Goal: Task Accomplishment & Management: Manage account settings

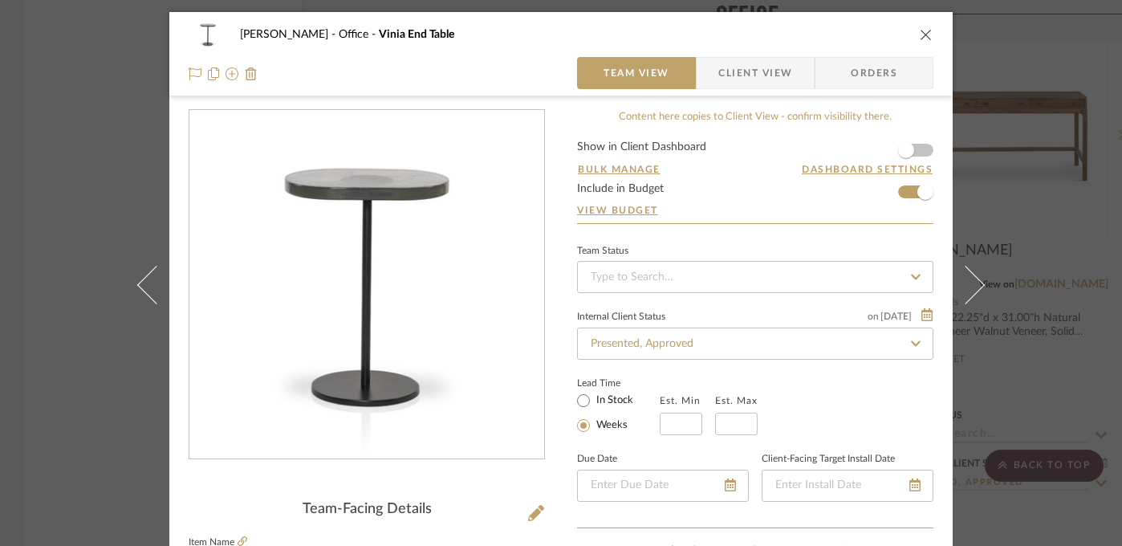
scroll to position [406, 0]
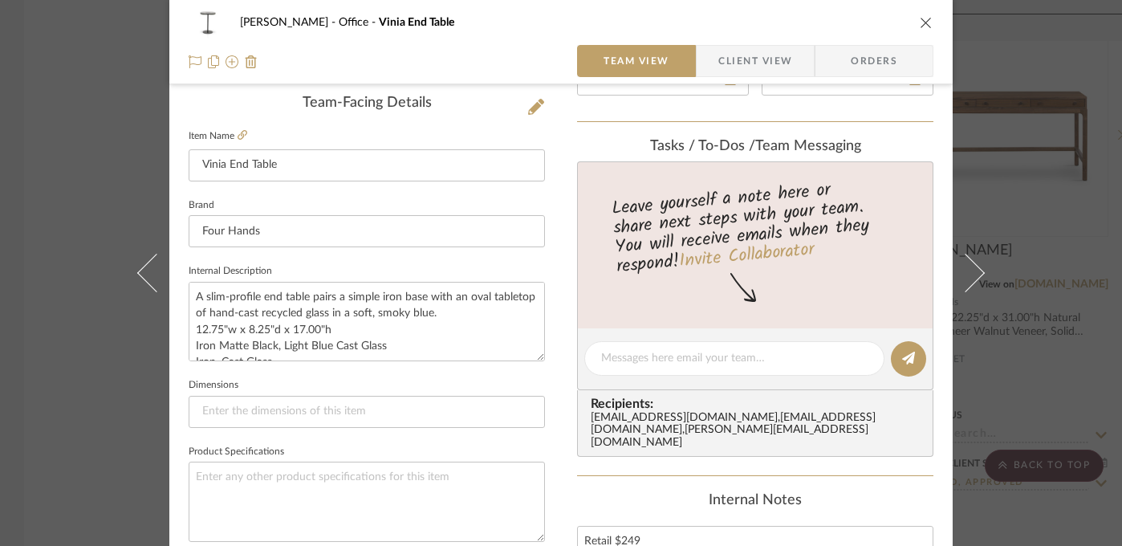
click at [1101, 378] on div "[PERSON_NAME] Office Vinia End Table Team View Client View Orders Team-Facing D…" at bounding box center [561, 273] width 1122 height 546
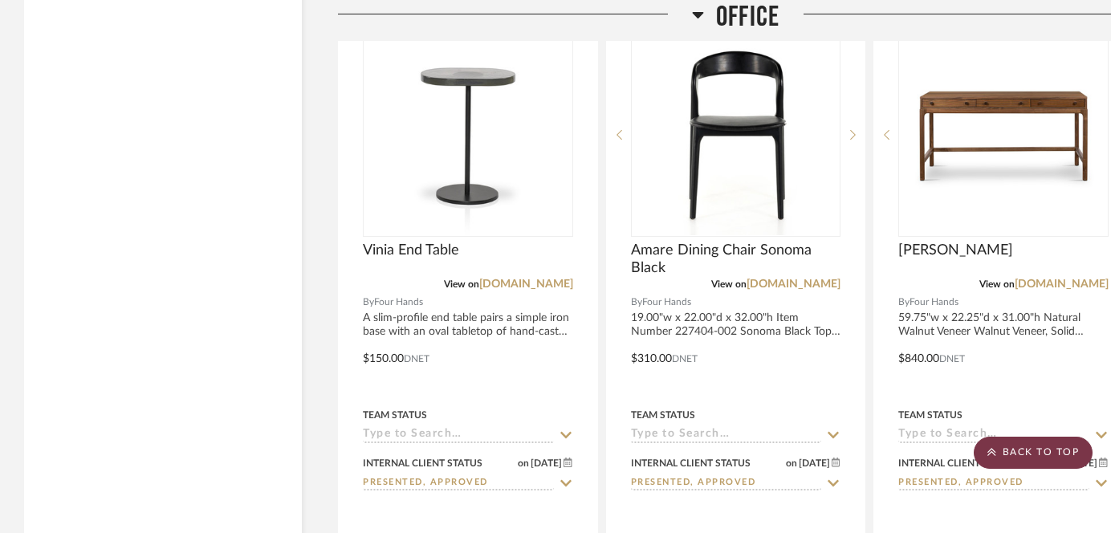
click at [1046, 448] on scroll-to-top-button "BACK TO TOP" at bounding box center [1033, 453] width 119 height 32
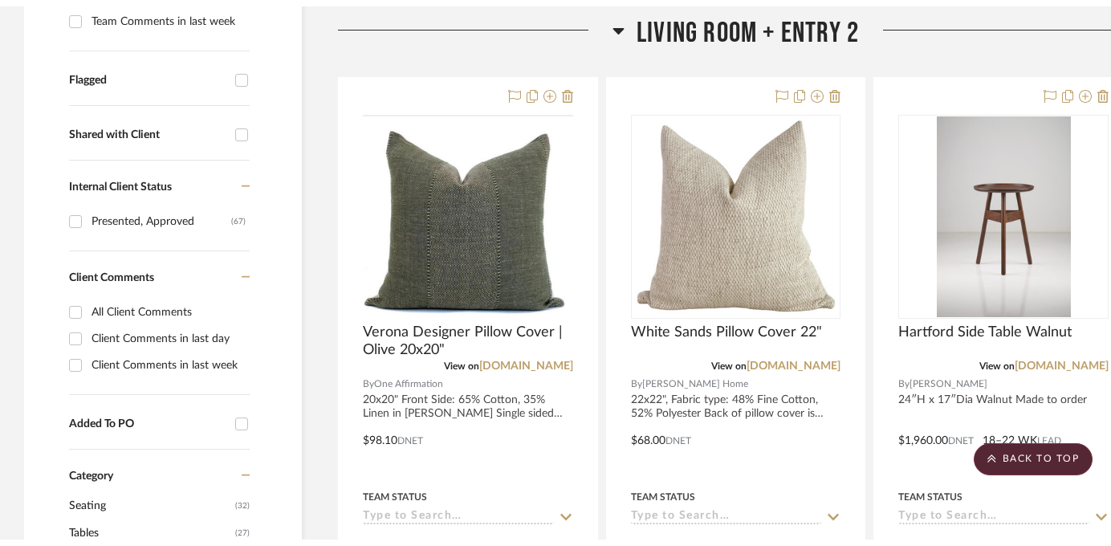
scroll to position [0, 0]
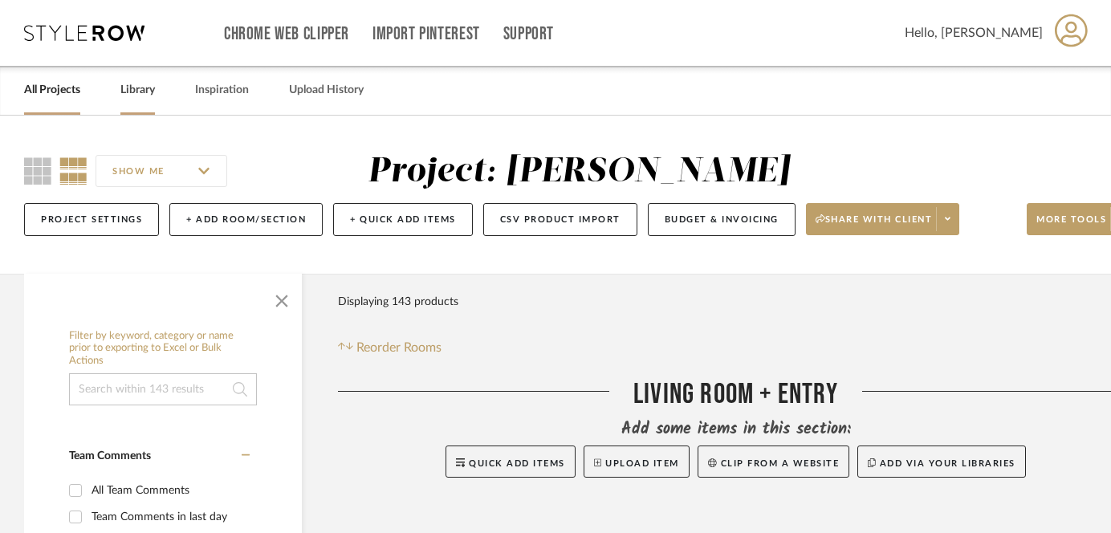
click at [128, 87] on link "Library" at bounding box center [137, 90] width 35 height 22
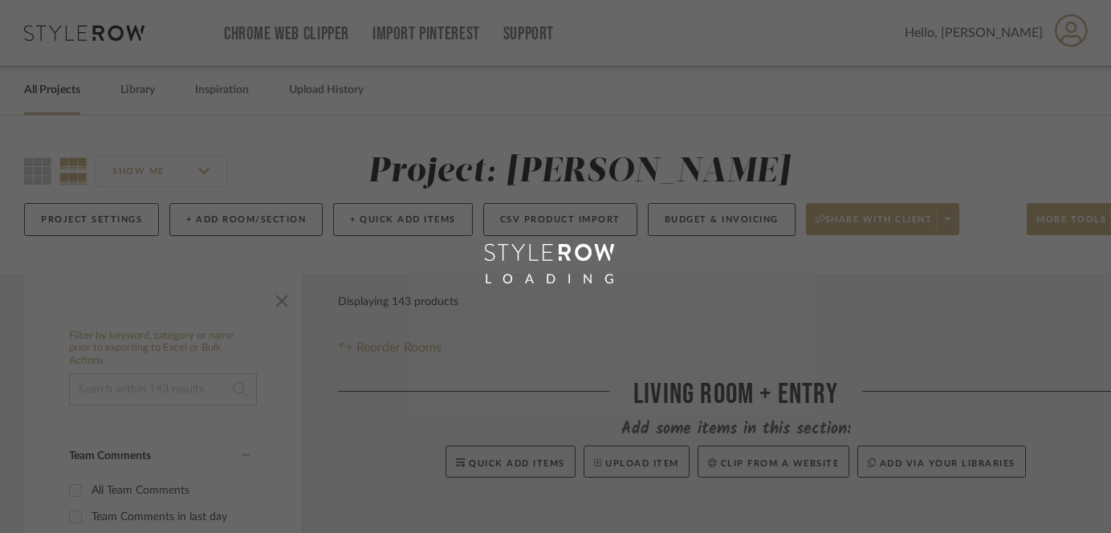
click at [40, 90] on div "LOADING" at bounding box center [555, 266] width 1111 height 533
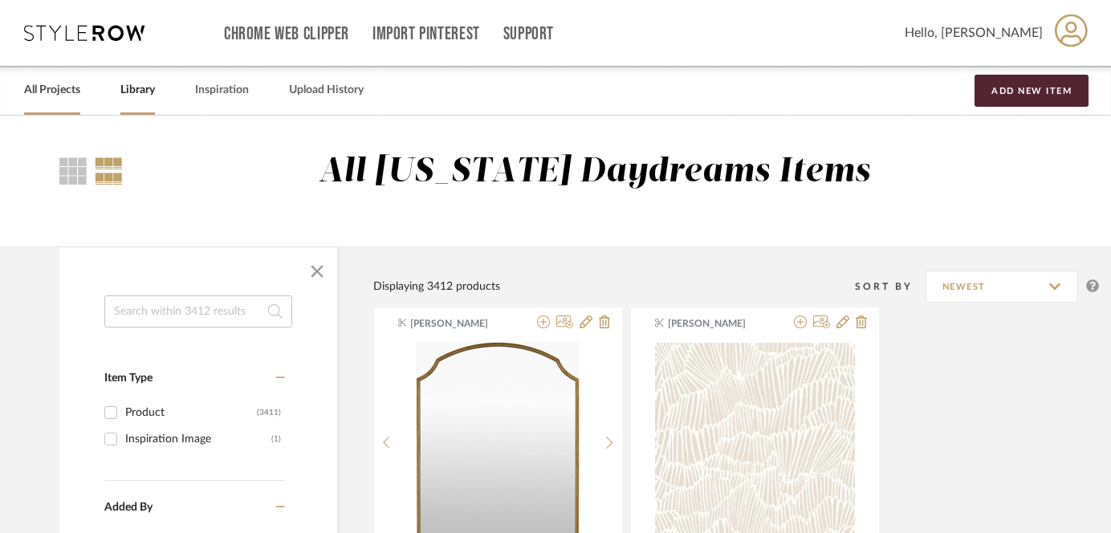
click at [40, 90] on link "All Projects" at bounding box center [52, 90] width 56 height 22
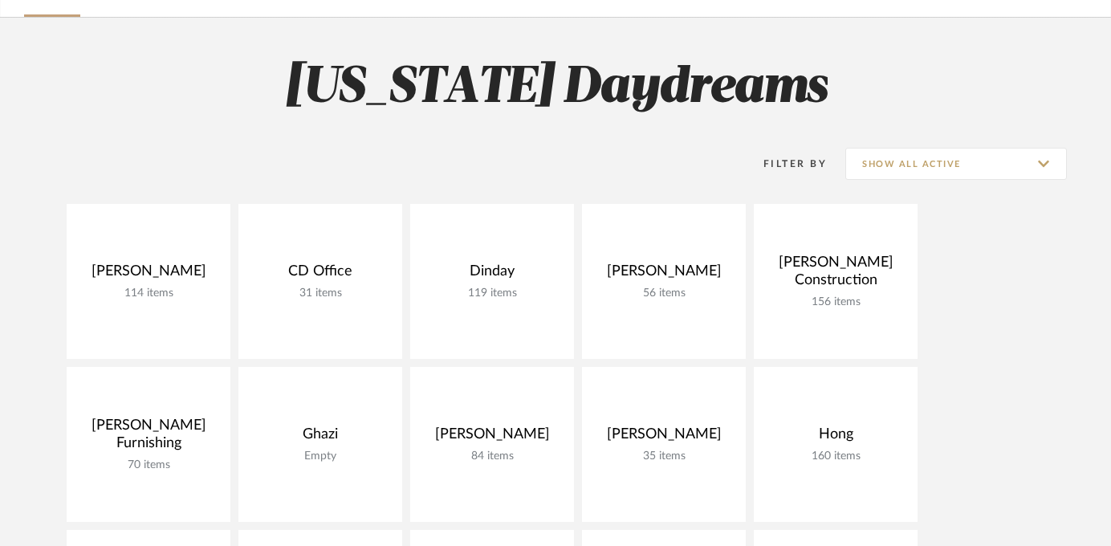
scroll to position [339, 0]
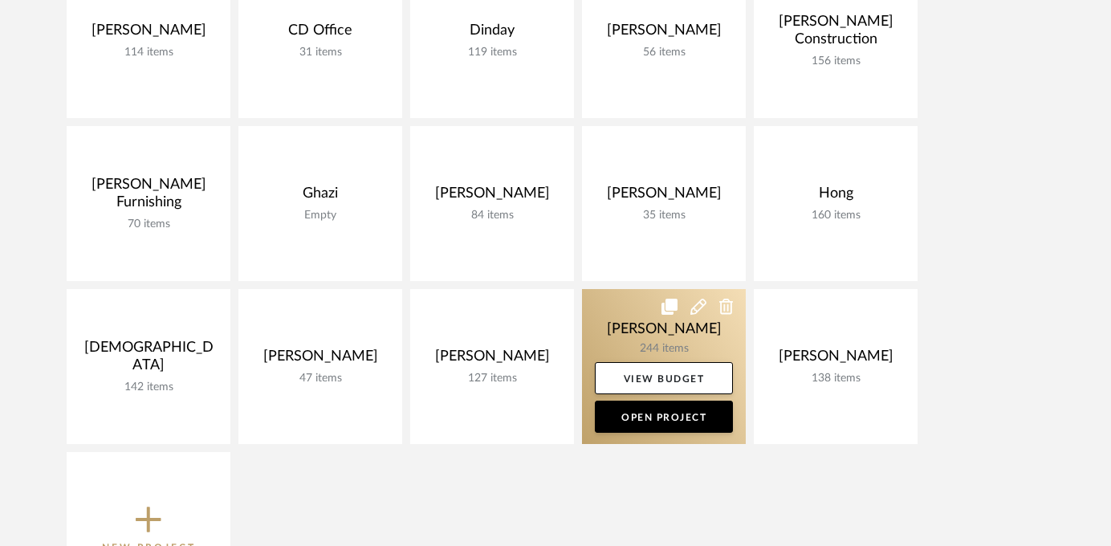
click at [646, 339] on link at bounding box center [664, 366] width 164 height 155
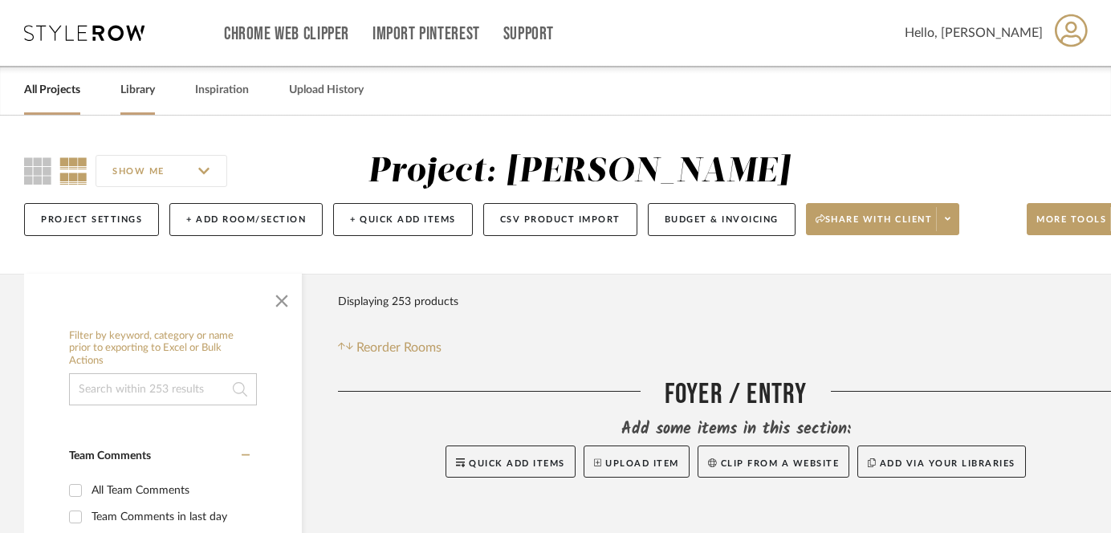
click at [136, 90] on link "Library" at bounding box center [137, 90] width 35 height 22
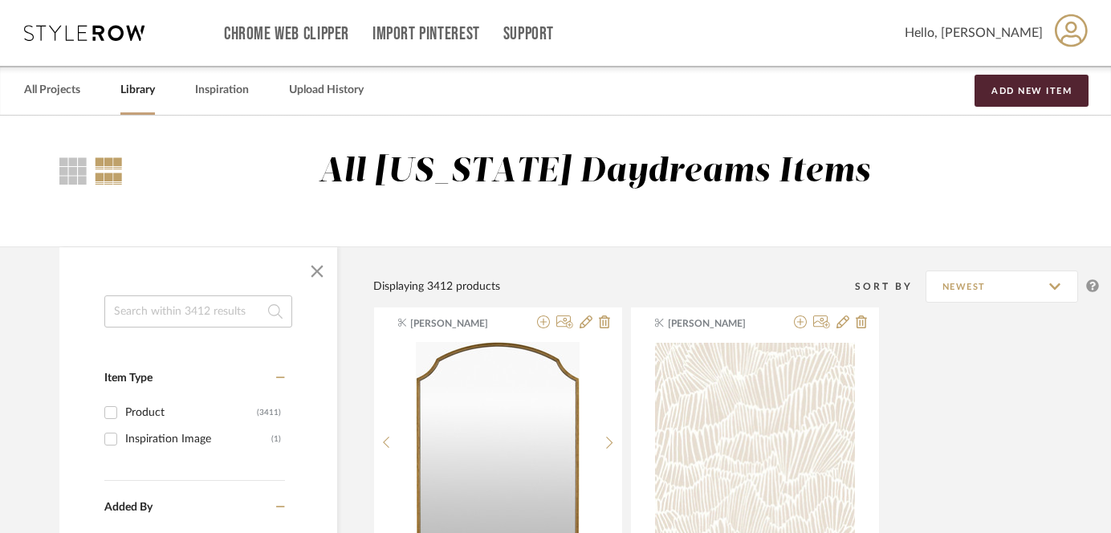
click at [160, 316] on input at bounding box center [198, 311] width 188 height 32
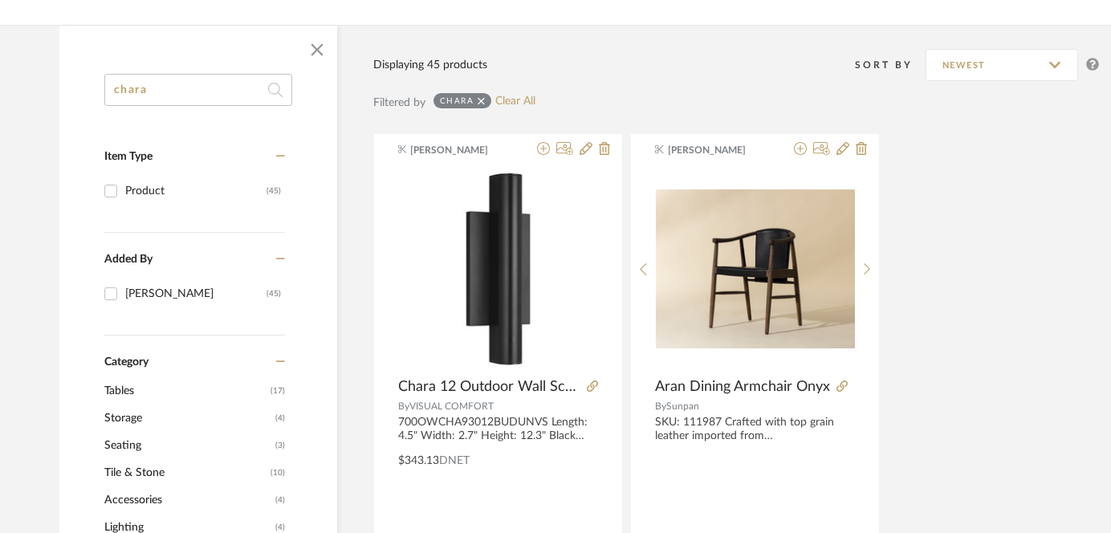
scroll to position [222, 0]
type input "chara"
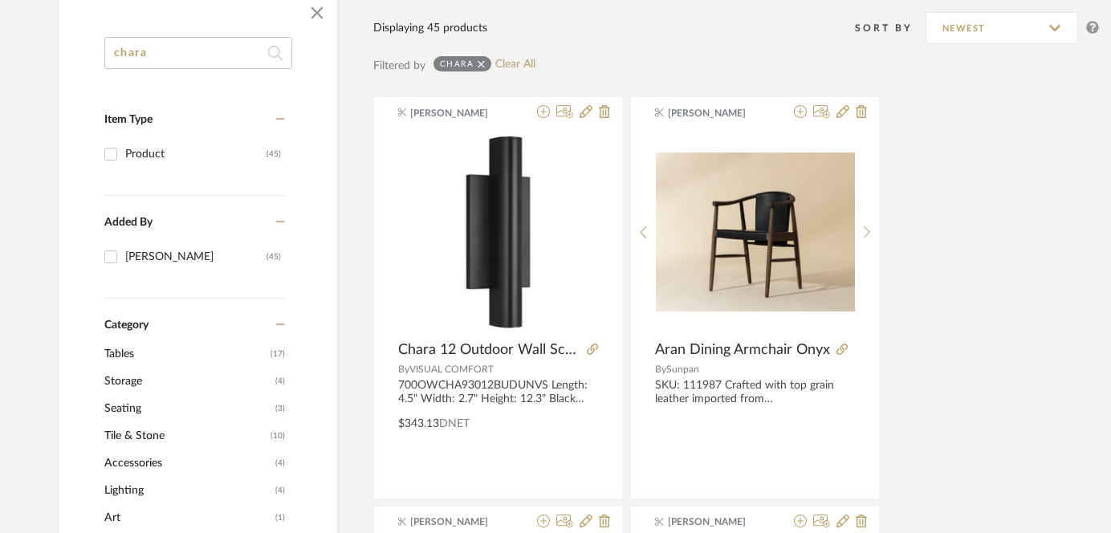
scroll to position [262, 0]
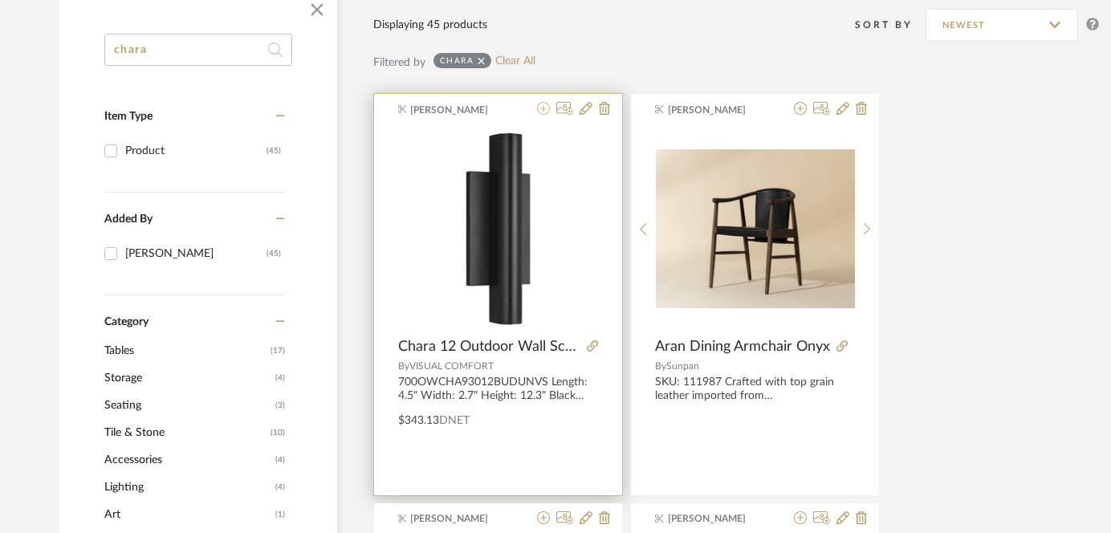
click at [543, 112] on icon at bounding box center [543, 108] width 13 height 13
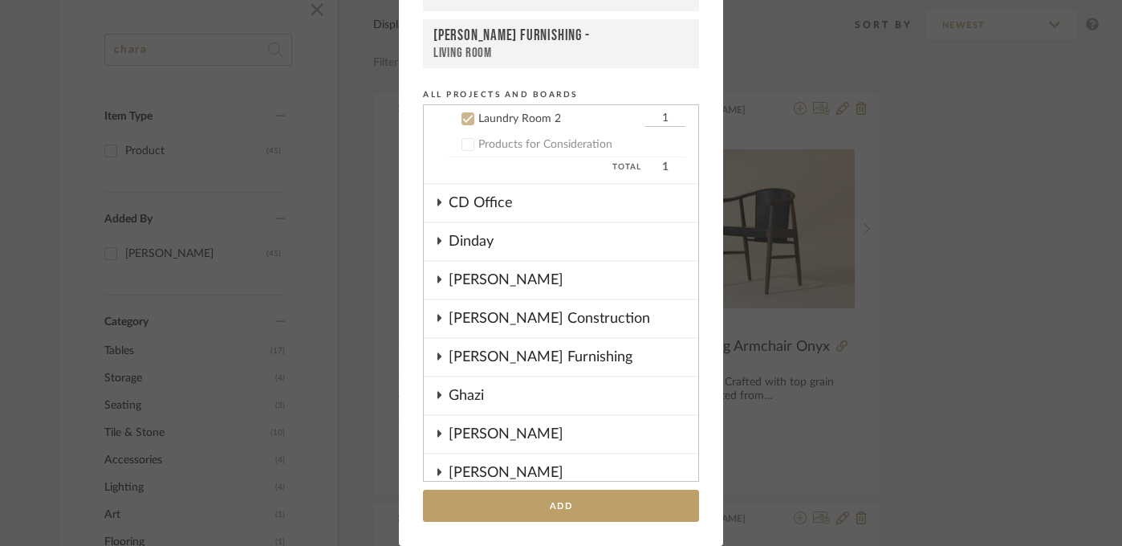
scroll to position [339, 0]
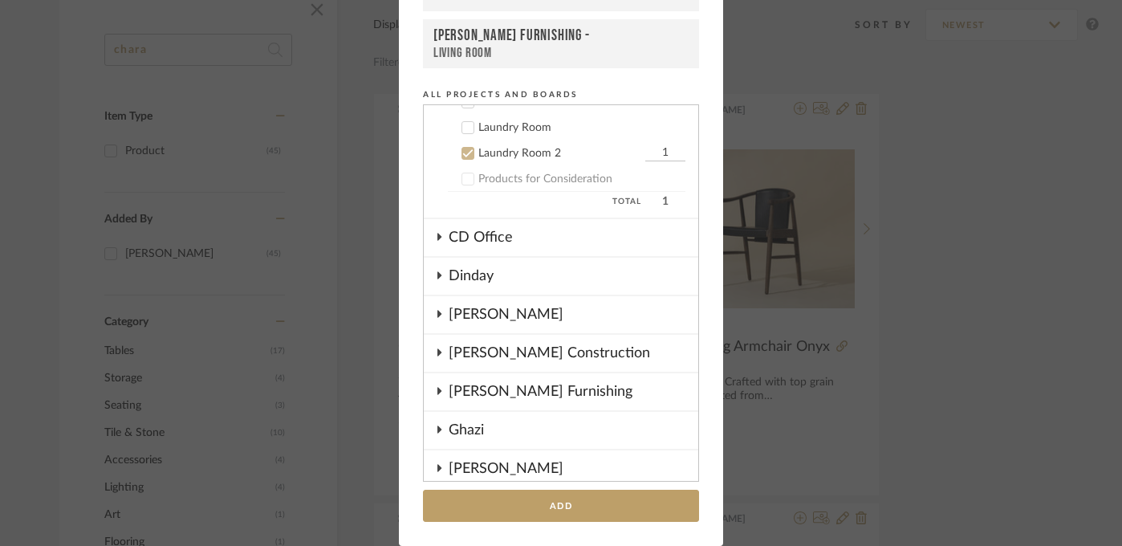
click at [462, 153] on icon at bounding box center [467, 153] width 11 height 11
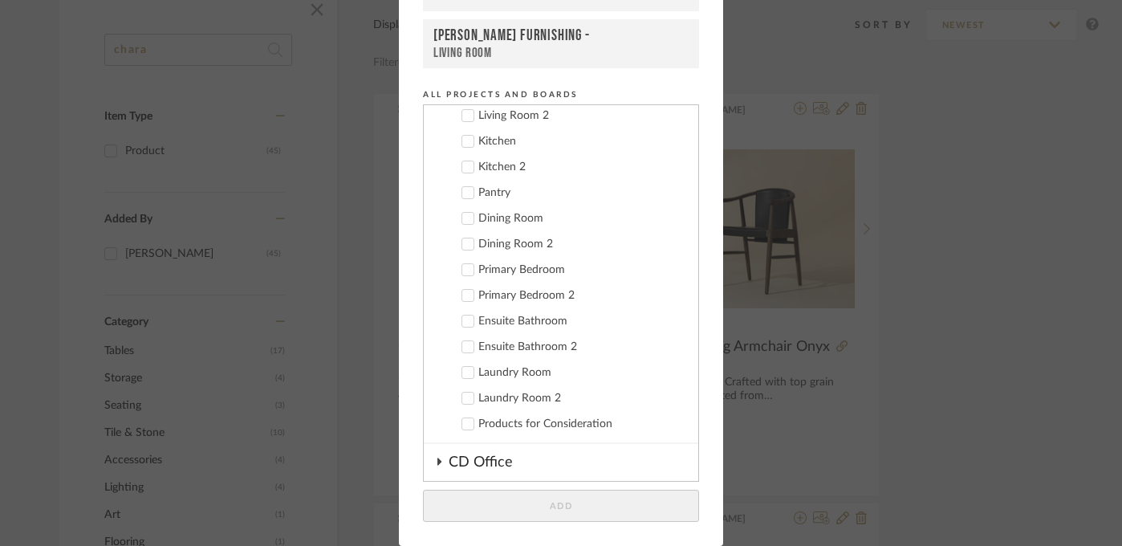
scroll to position [0, 0]
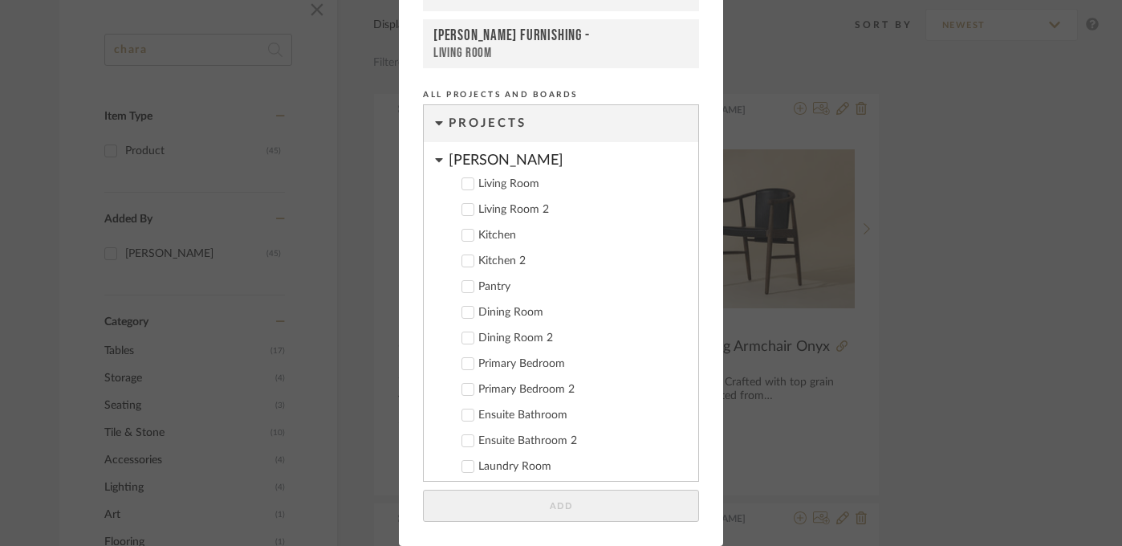
click at [440, 158] on cdk-nested-tree-node "[PERSON_NAME] Living Room Living Room 2 Kitchen Kitchen 2 Pantry Dining Room Di…" at bounding box center [561, 340] width 275 height 396
click at [435, 158] on icon at bounding box center [439, 159] width 8 height 13
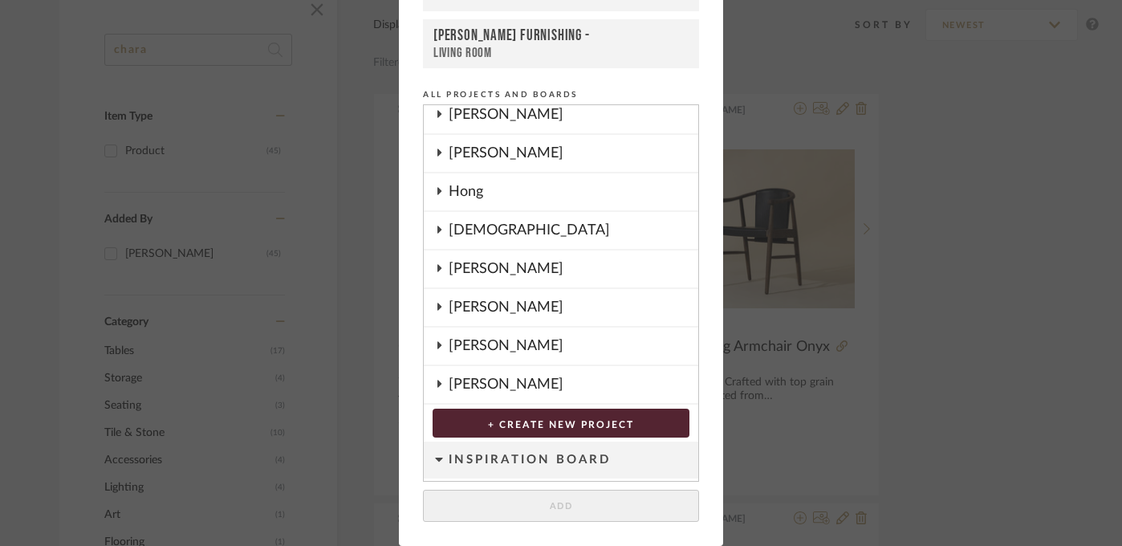
scroll to position [319, 0]
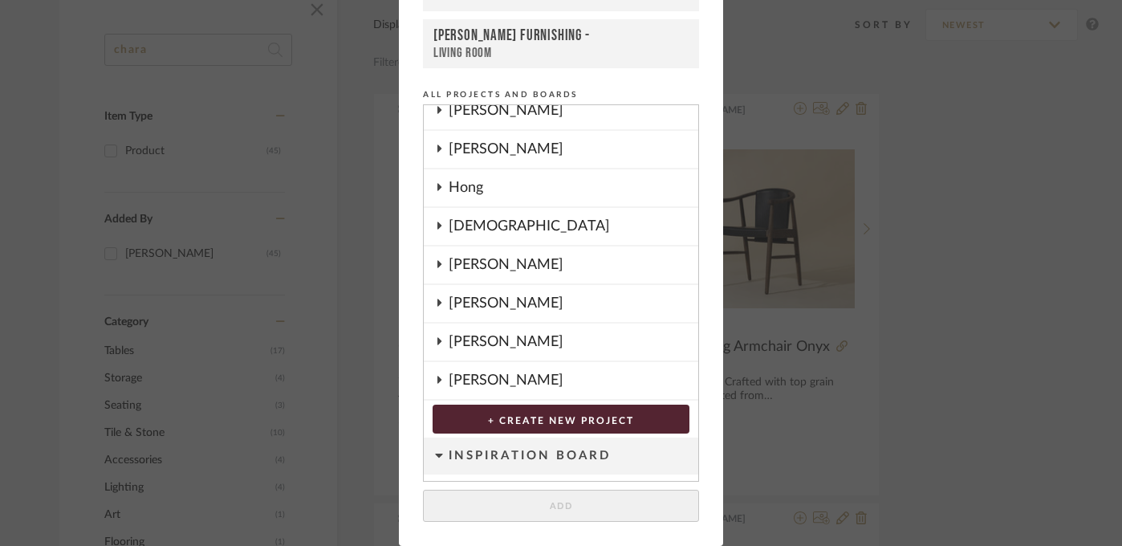
click at [435, 347] on fa-icon at bounding box center [439, 342] width 8 height 13
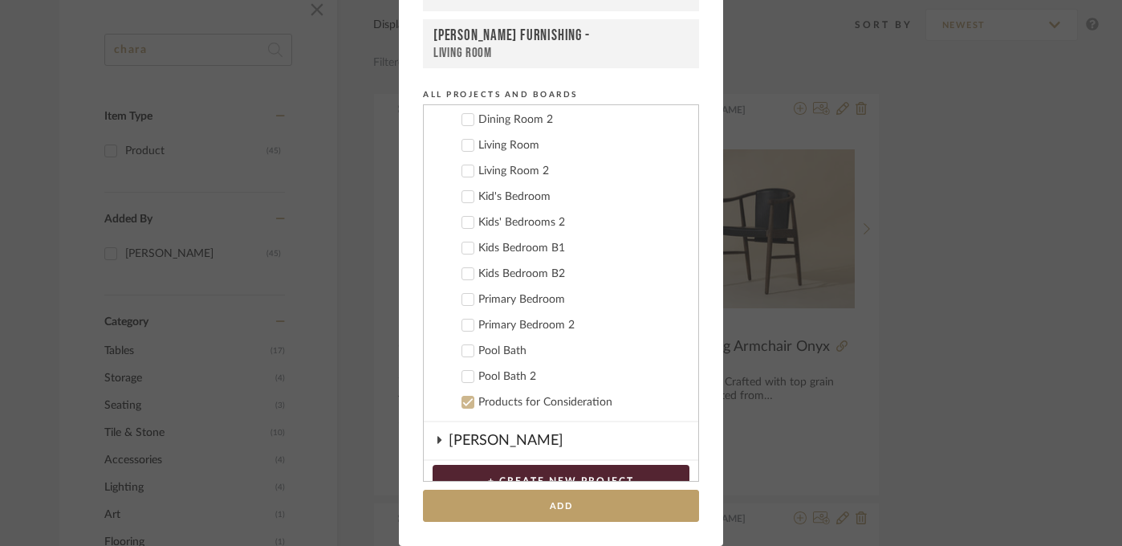
scroll to position [746, 0]
click at [464, 349] on icon at bounding box center [468, 351] width 10 height 8
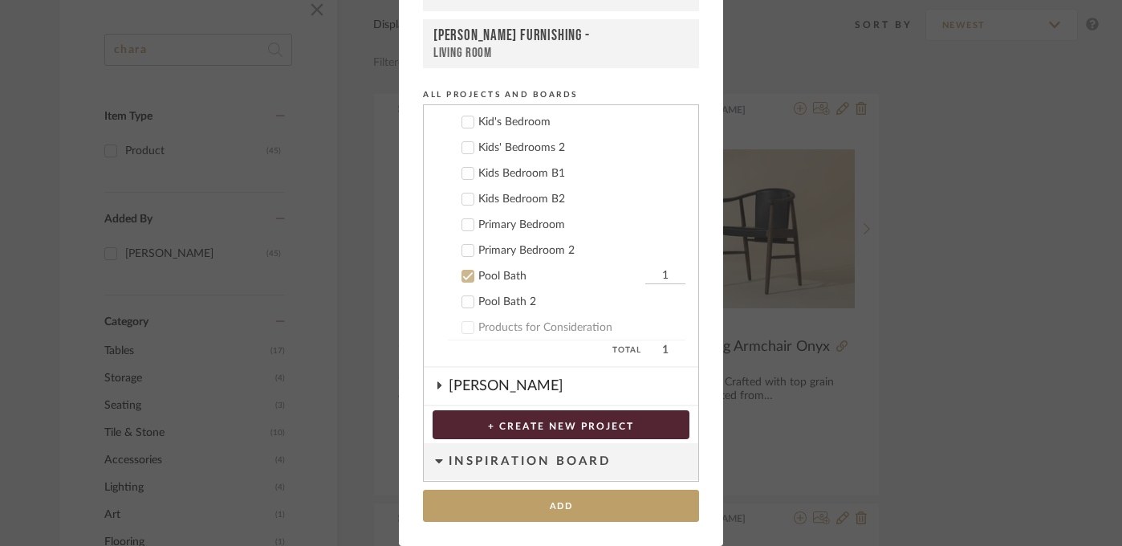
scroll to position [954, 0]
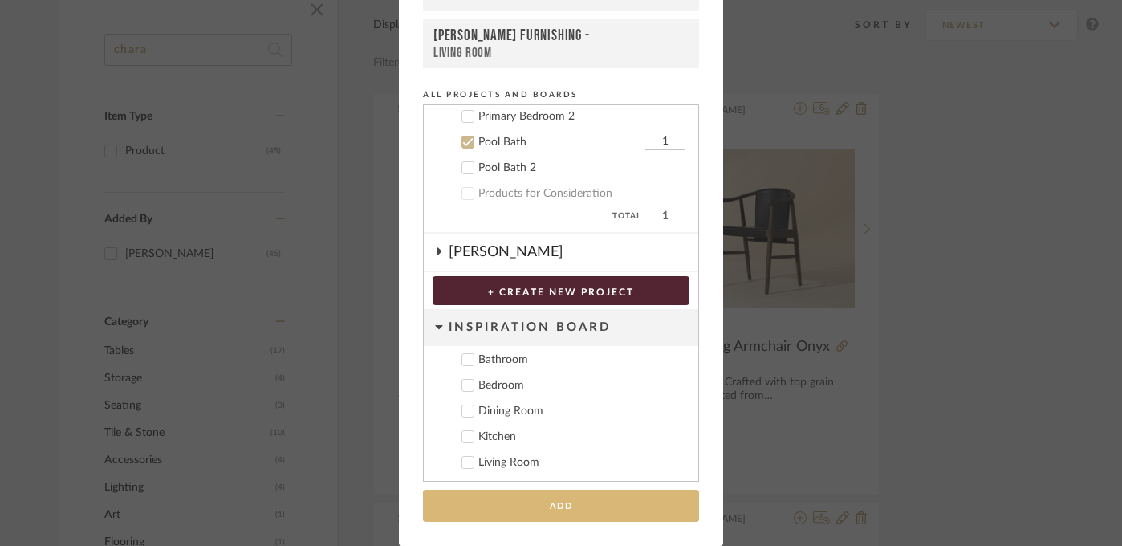
click at [536, 507] on button "Add" at bounding box center [561, 506] width 276 height 33
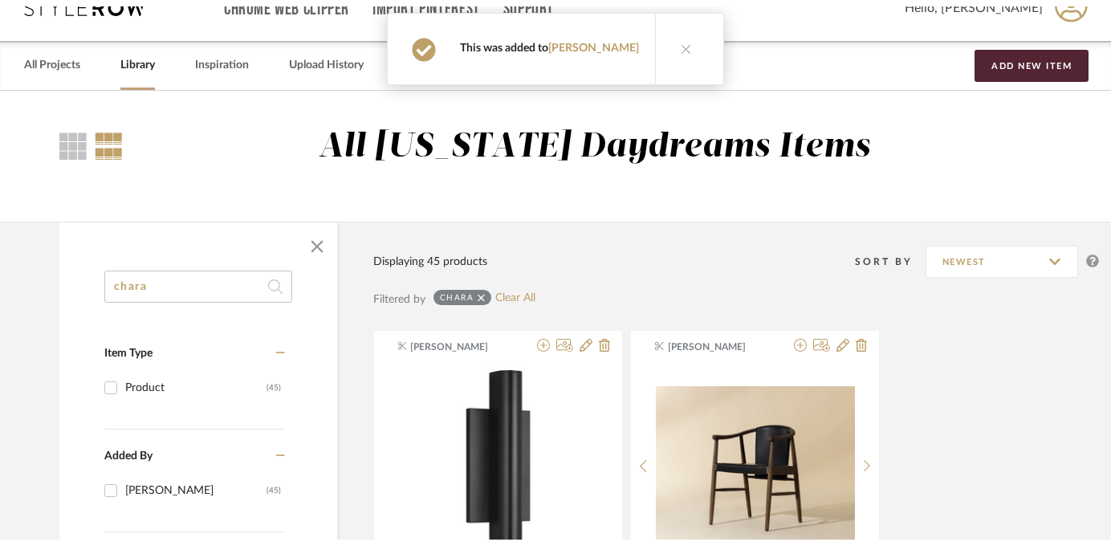
scroll to position [0, 0]
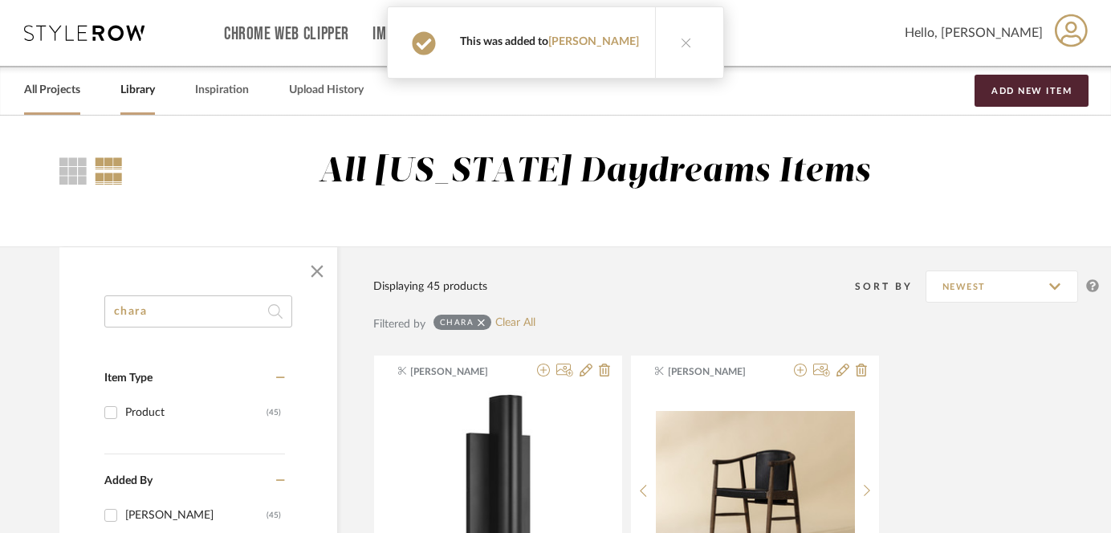
click at [65, 90] on link "All Projects" at bounding box center [52, 90] width 56 height 22
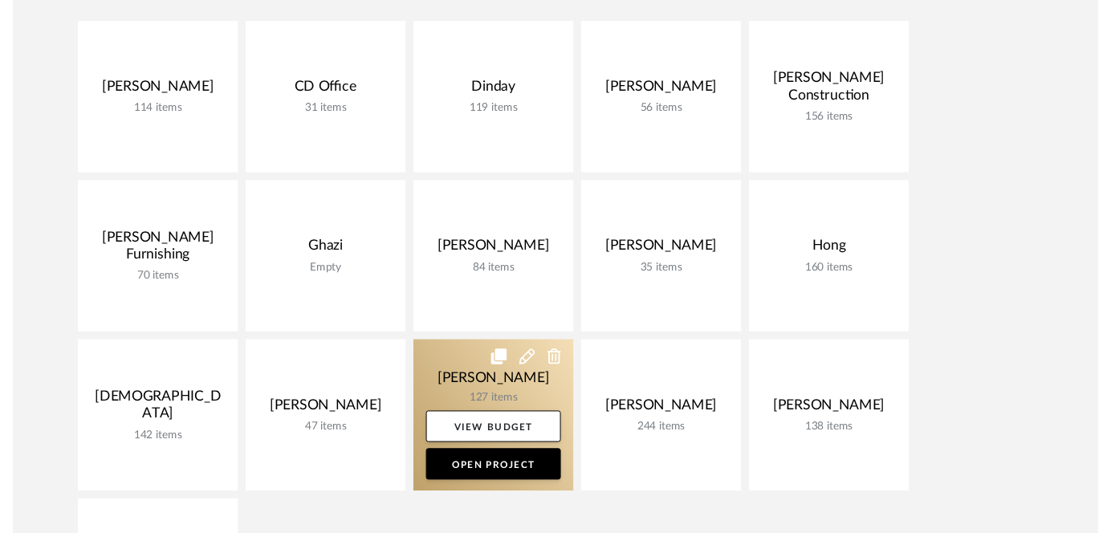
scroll to position [286, 0]
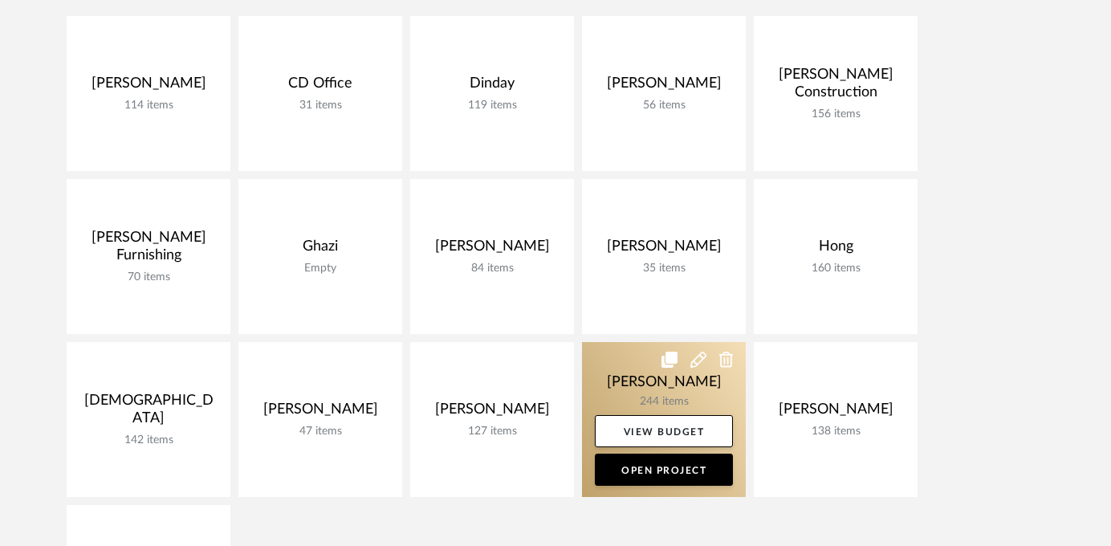
click at [665, 381] on link at bounding box center [664, 419] width 164 height 155
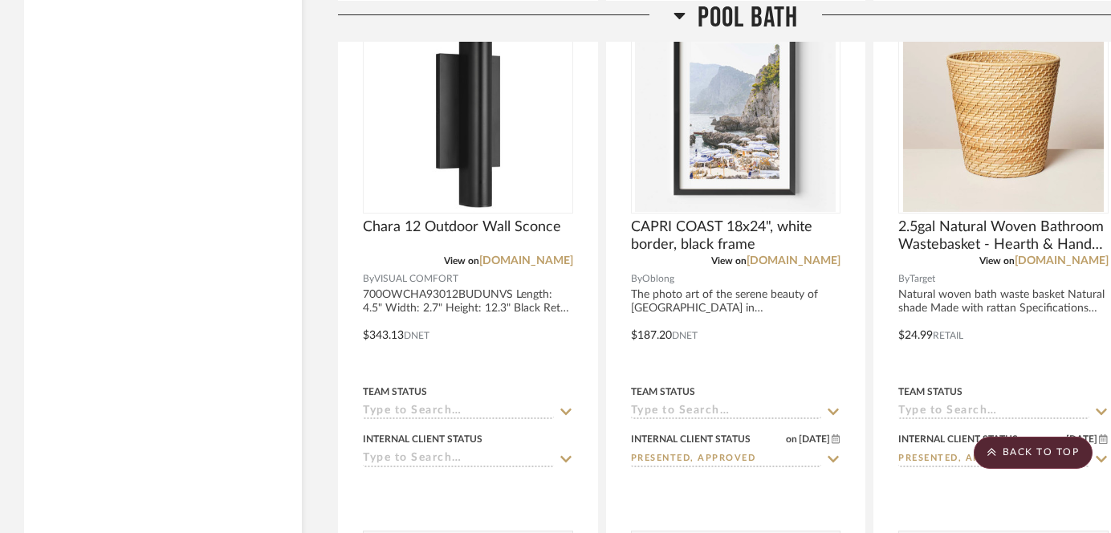
scroll to position [19945, 0]
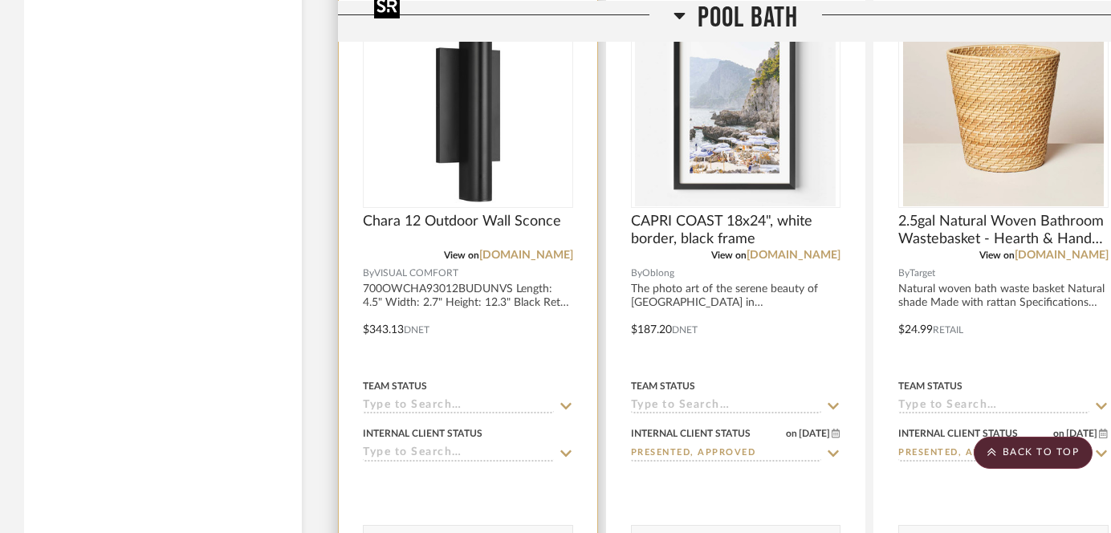
click at [0, 0] on img at bounding box center [0, 0] width 0 height 0
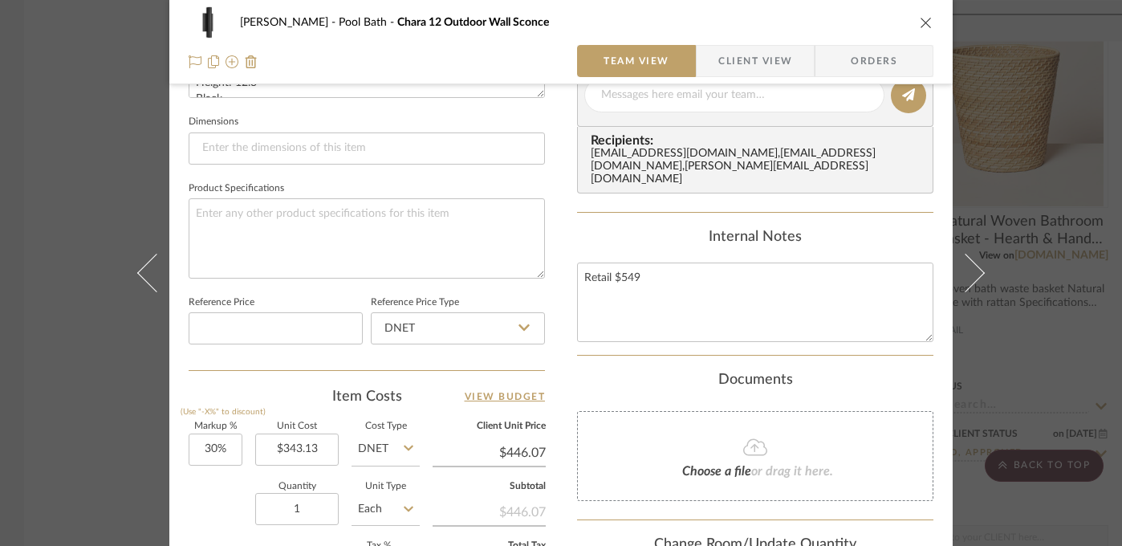
scroll to position [823, 0]
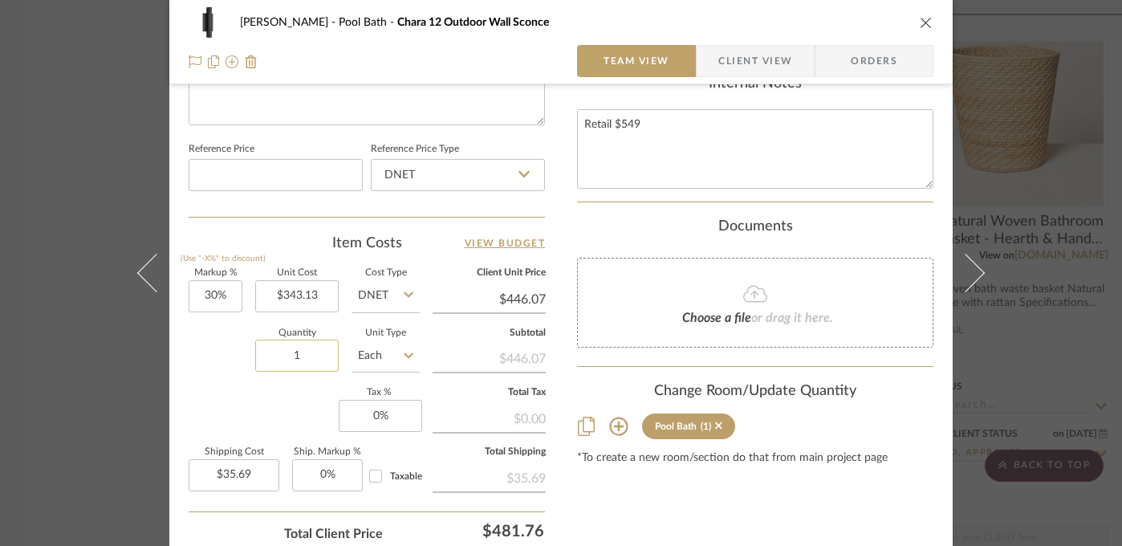
click at [297, 356] on input "1" at bounding box center [296, 356] width 83 height 32
type input "6"
click at [222, 401] on div "Markup % (Use "-X%" to discount) 30% Unit Cost $343.13 Cost Type DNET Client Un…" at bounding box center [367, 386] width 356 height 234
type input "$214.11"
click at [57, 392] on div "[PERSON_NAME] Pool Bath Chara 12 Outdoor Wall Sconce Team View Client View Orde…" at bounding box center [561, 273] width 1122 height 546
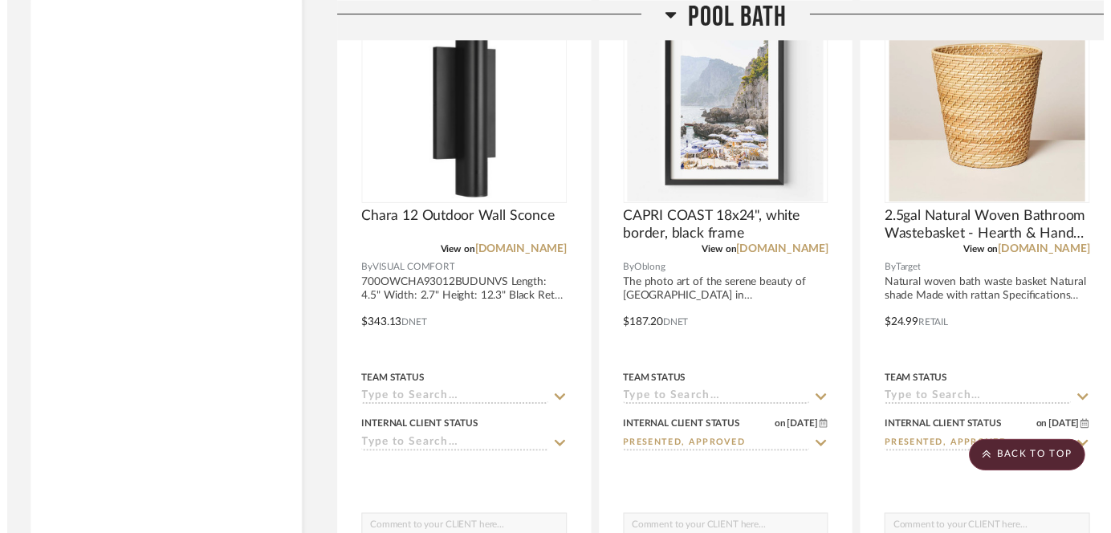
scroll to position [19945, 0]
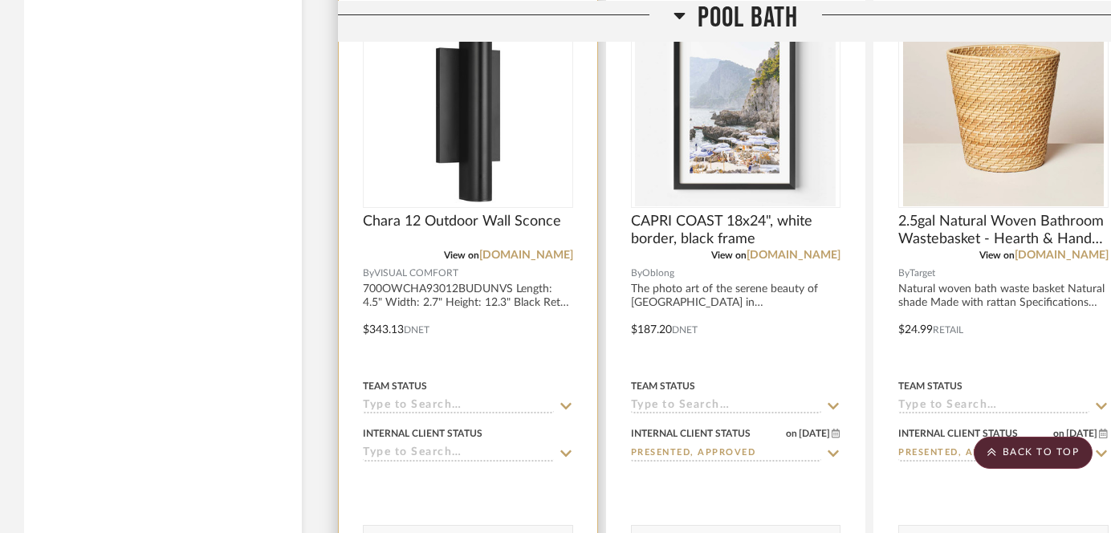
click at [462, 442] on div at bounding box center [468, 318] width 258 height 702
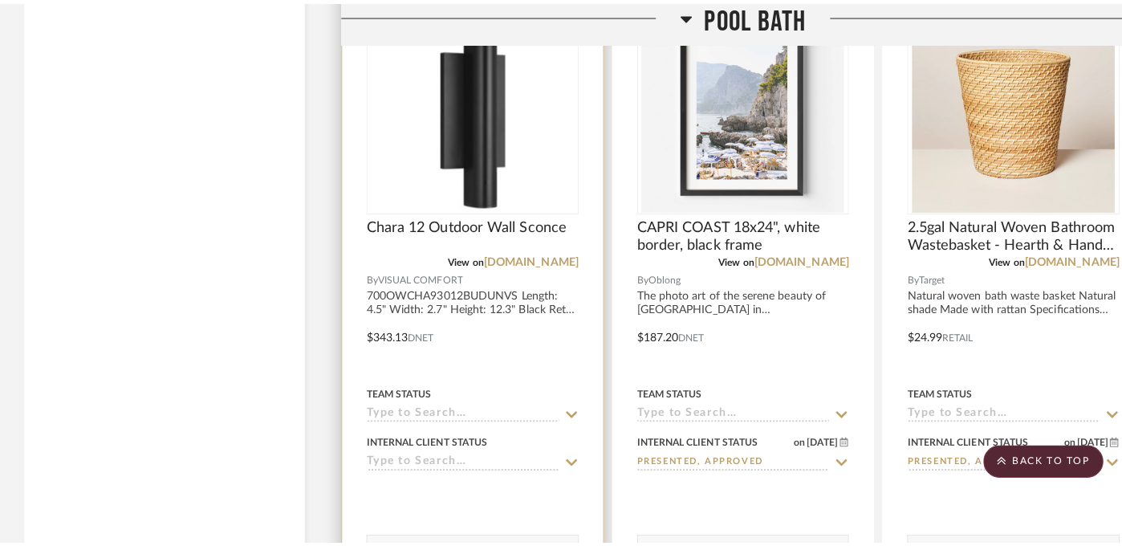
scroll to position [0, 0]
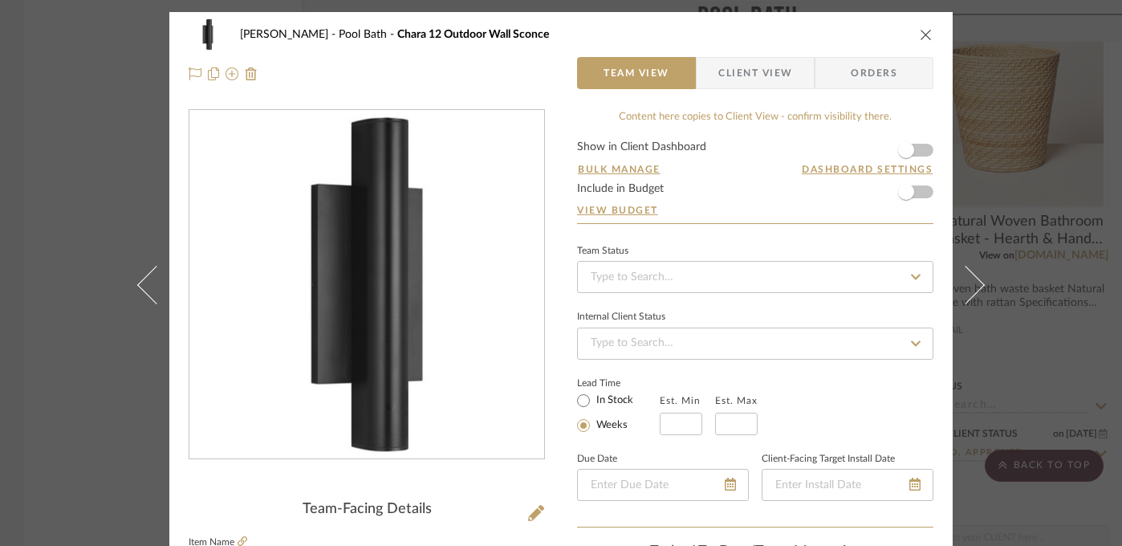
click at [49, 420] on div "[PERSON_NAME] Pool Bath Chara 12 Outdoor Wall Sconce Team View Client View Orde…" at bounding box center [561, 273] width 1122 height 546
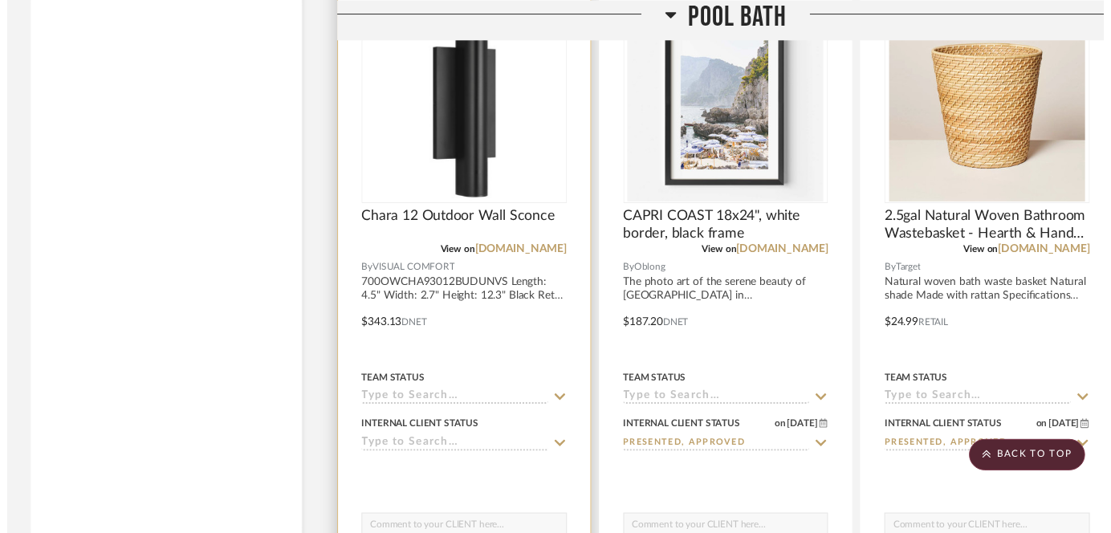
scroll to position [19945, 0]
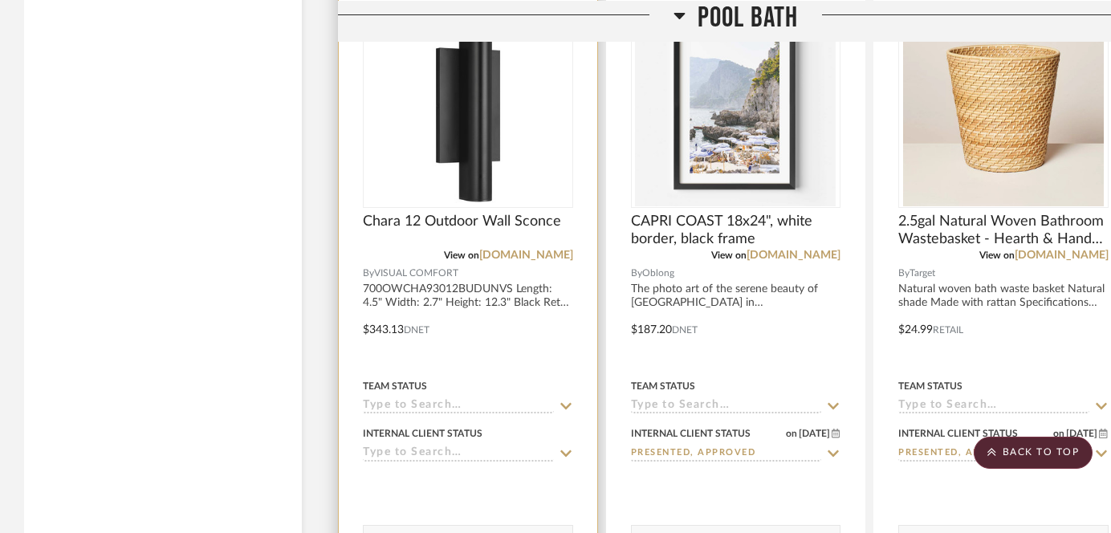
click at [433, 446] on sr-typeahead at bounding box center [468, 453] width 210 height 15
click at [429, 446] on input at bounding box center [458, 453] width 191 height 15
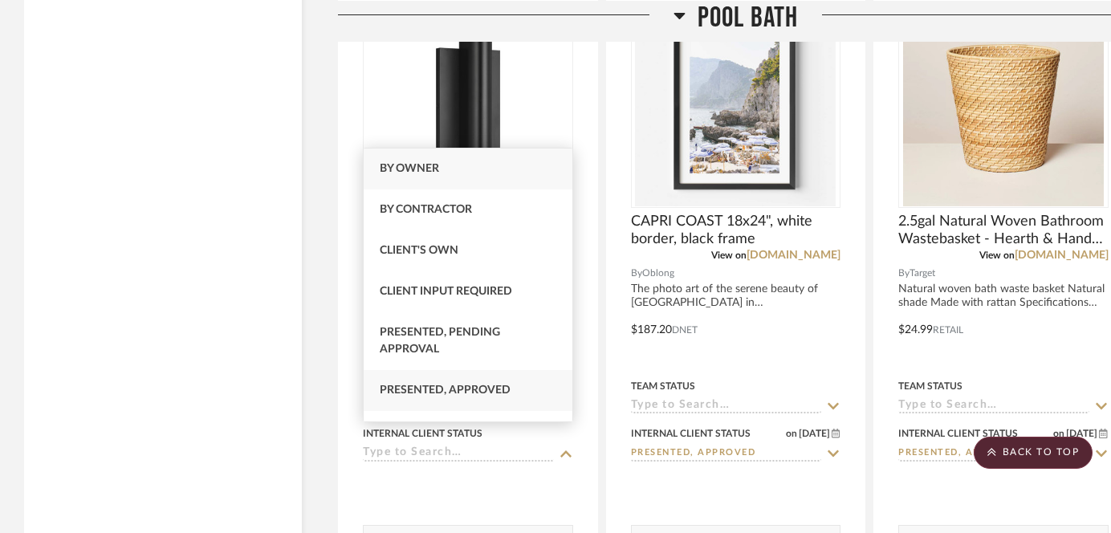
click at [436, 387] on span "Presented, Approved" at bounding box center [445, 390] width 131 height 11
type input "[DATE]"
type input "Presented, Approved"
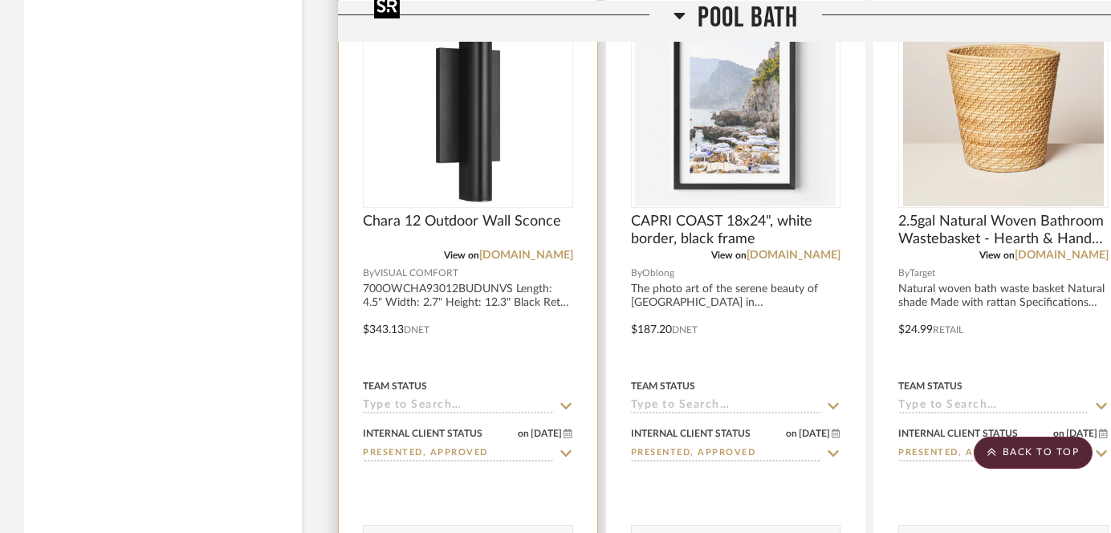
click at [443, 162] on img "0" at bounding box center [468, 106] width 201 height 201
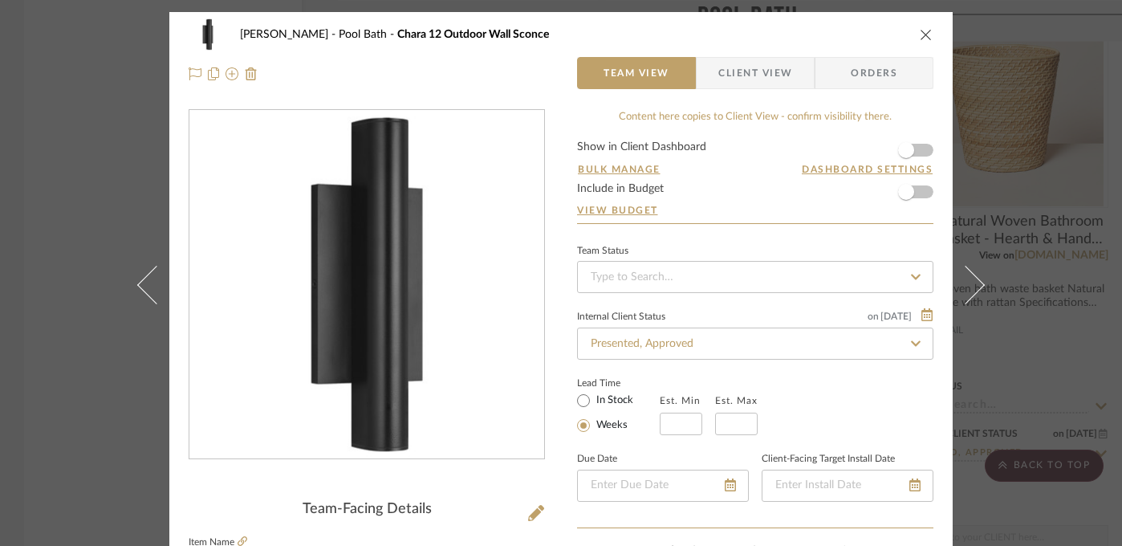
scroll to position [308, 0]
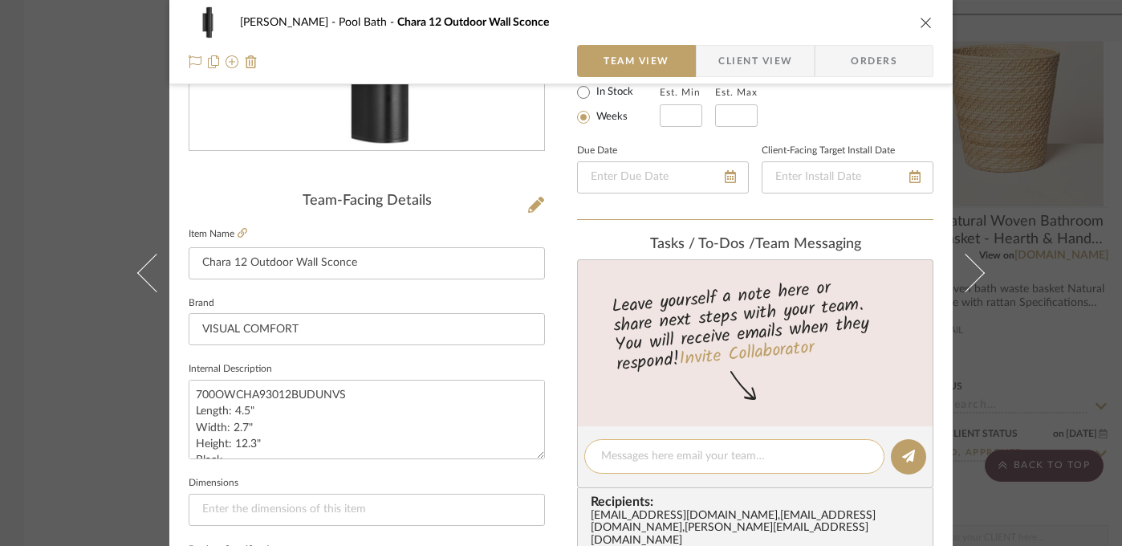
click at [638, 454] on textarea at bounding box center [734, 456] width 267 height 17
type textarea "Added these here for [PERSON_NAME] based on their selection."
click at [907, 455] on icon at bounding box center [908, 456] width 13 height 13
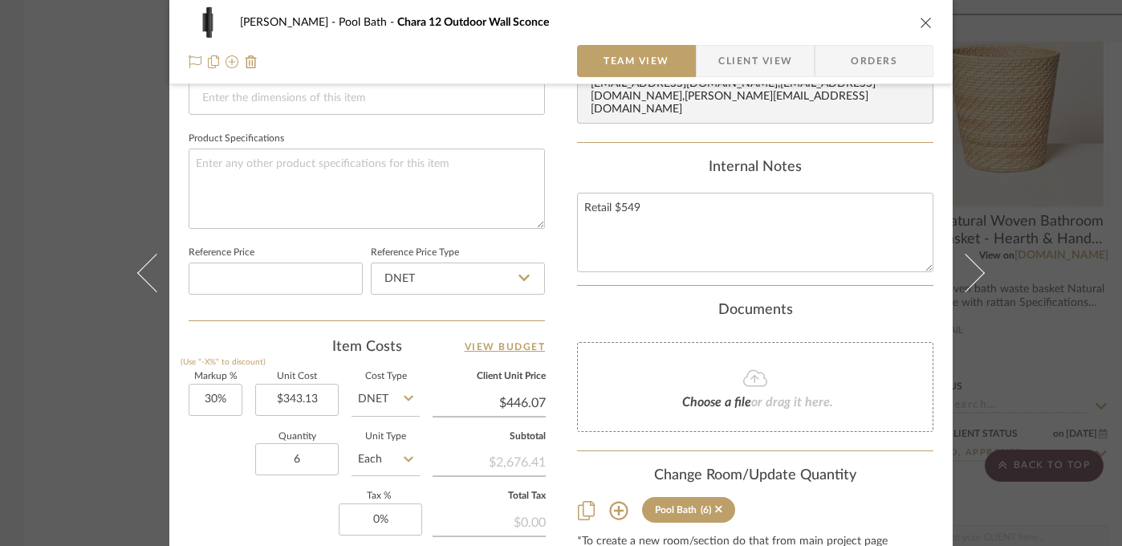
scroll to position [752, 0]
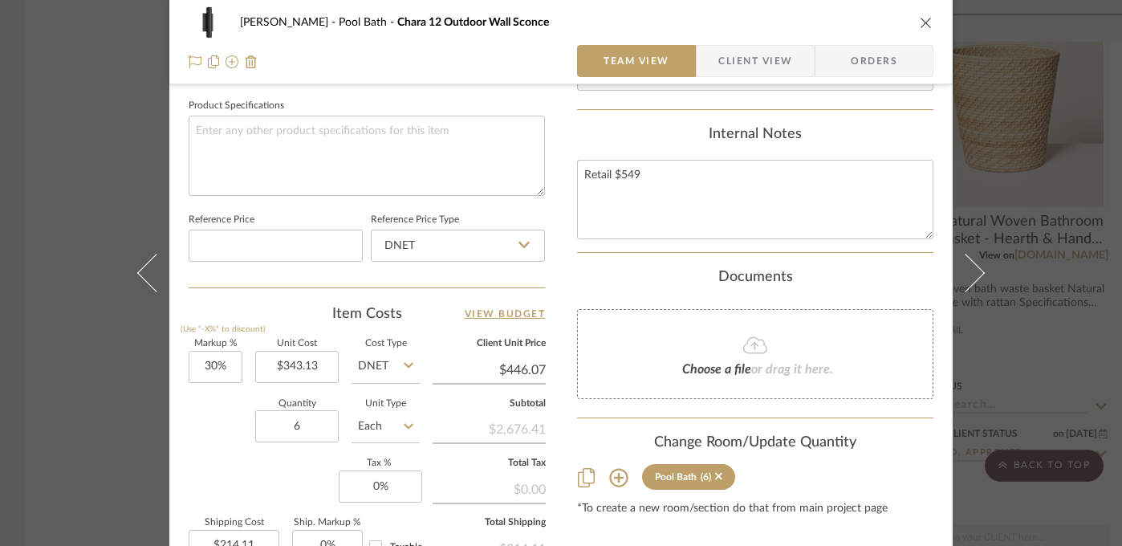
click at [202, 451] on div "Quantity 6 Unit Type Each" at bounding box center [304, 428] width 231 height 57
click at [72, 475] on div "[PERSON_NAME] Pool Bath Chara 12 Outdoor Wall Sconce Team View Client View Orde…" at bounding box center [561, 273] width 1122 height 546
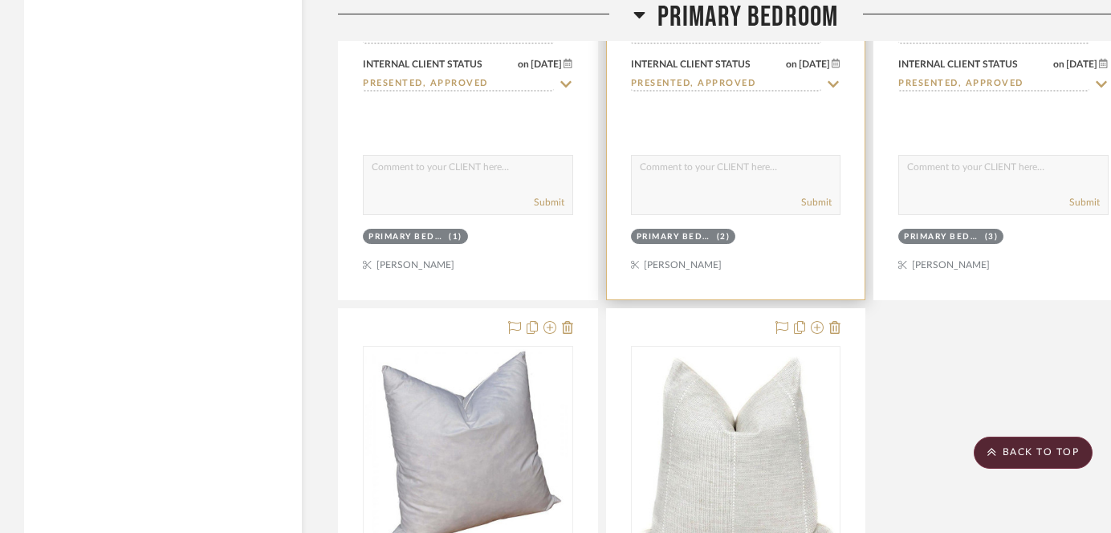
scroll to position [18460, 0]
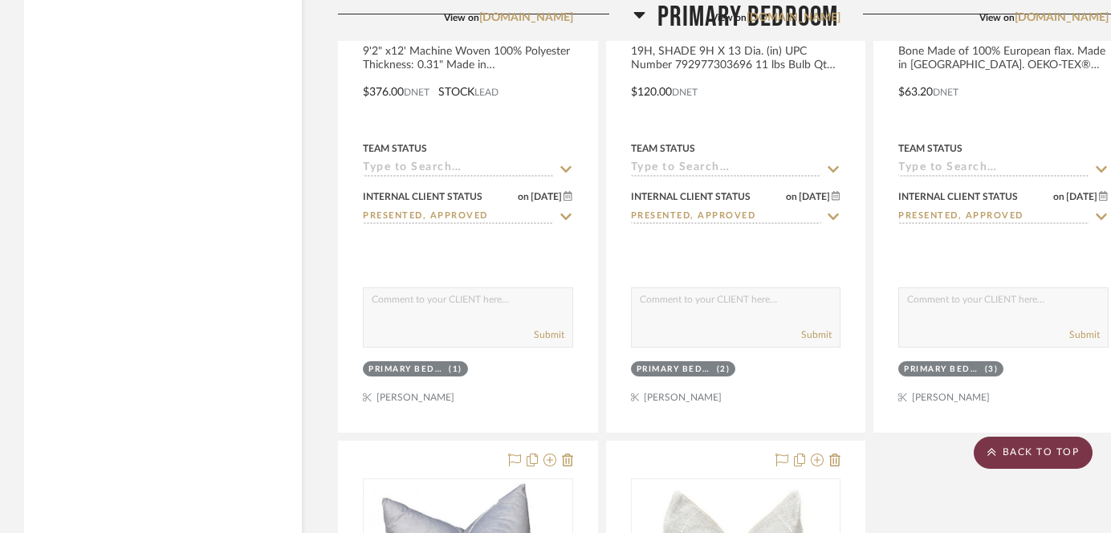
click at [1036, 459] on scroll-to-top-button "BACK TO TOP" at bounding box center [1033, 453] width 119 height 32
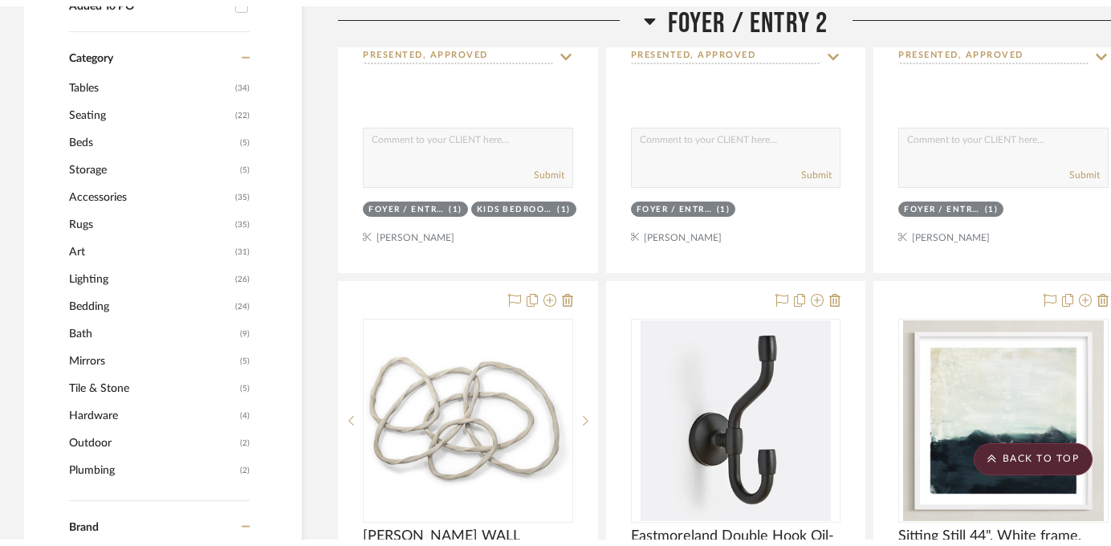
scroll to position [0, 0]
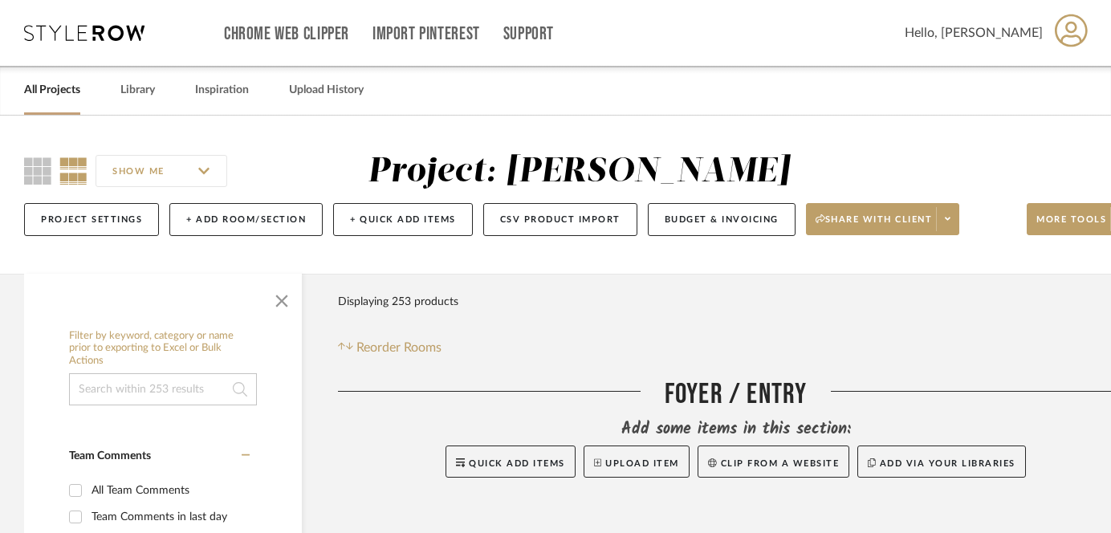
click at [59, 92] on link "All Projects" at bounding box center [52, 90] width 56 height 22
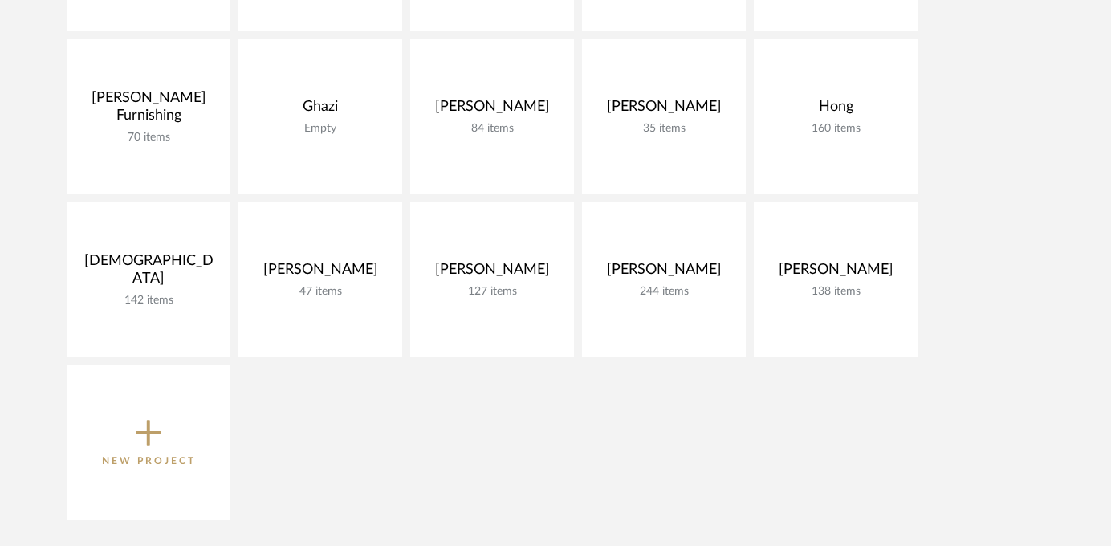
scroll to position [424, 0]
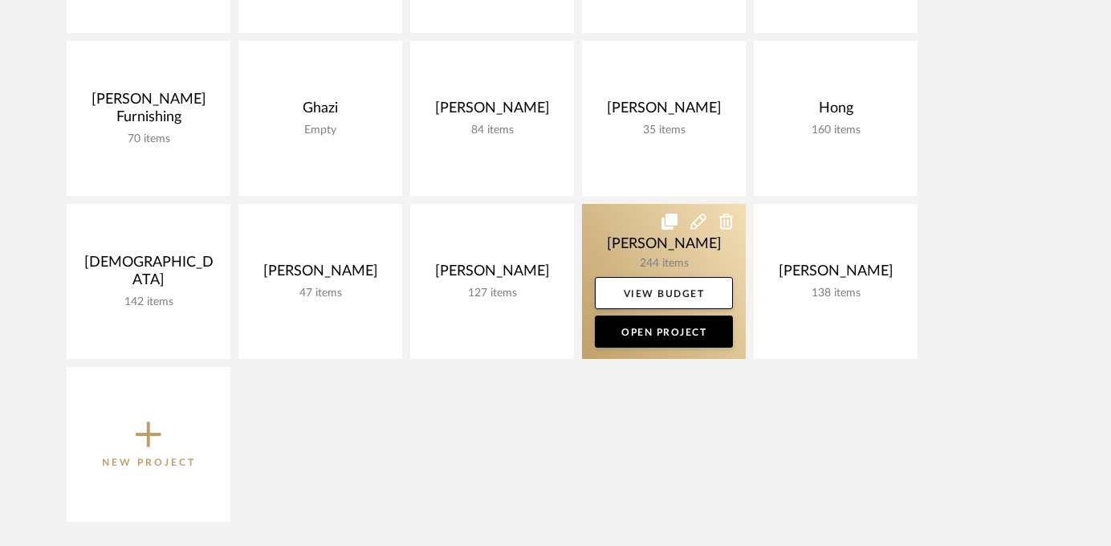
click at [678, 251] on link at bounding box center [664, 281] width 164 height 155
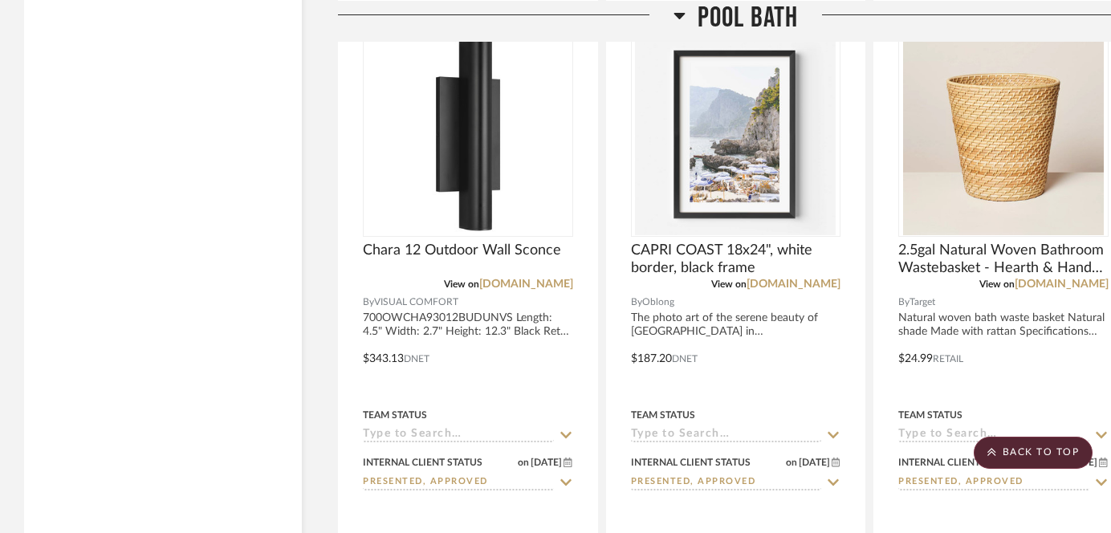
scroll to position [19907, 0]
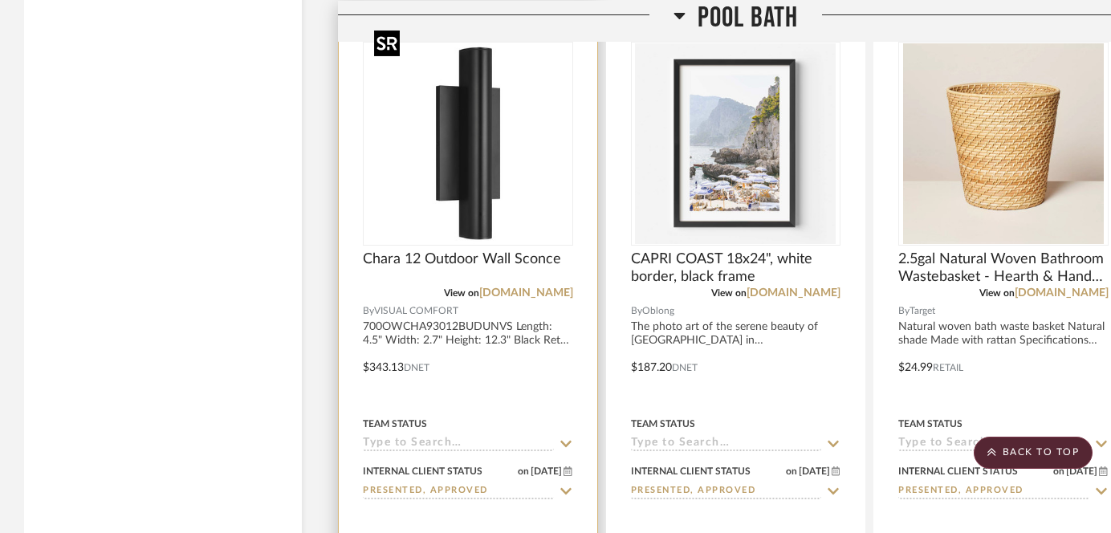
click at [0, 0] on img at bounding box center [0, 0] width 0 height 0
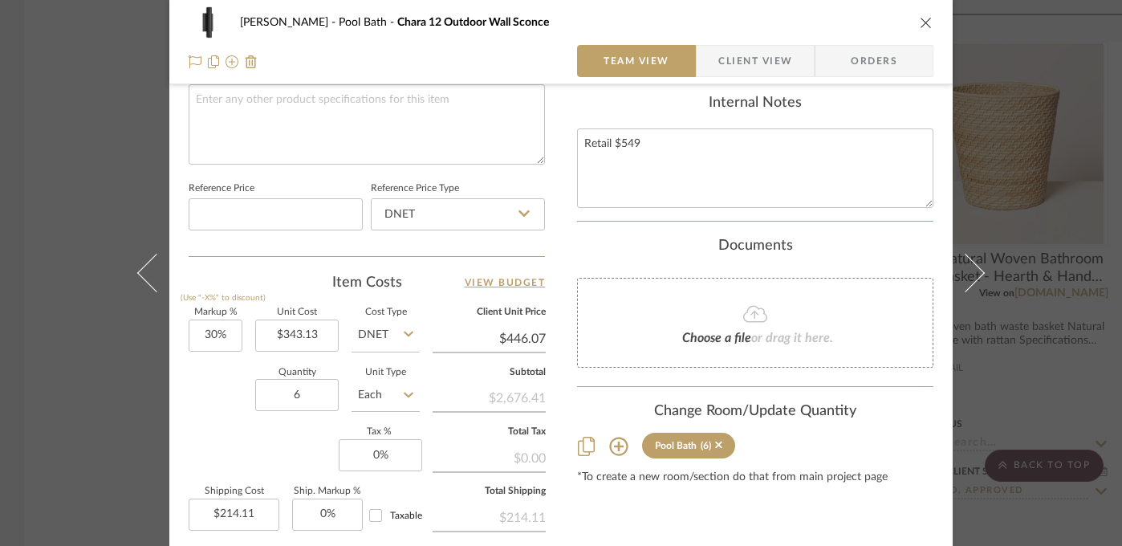
scroll to position [814, 0]
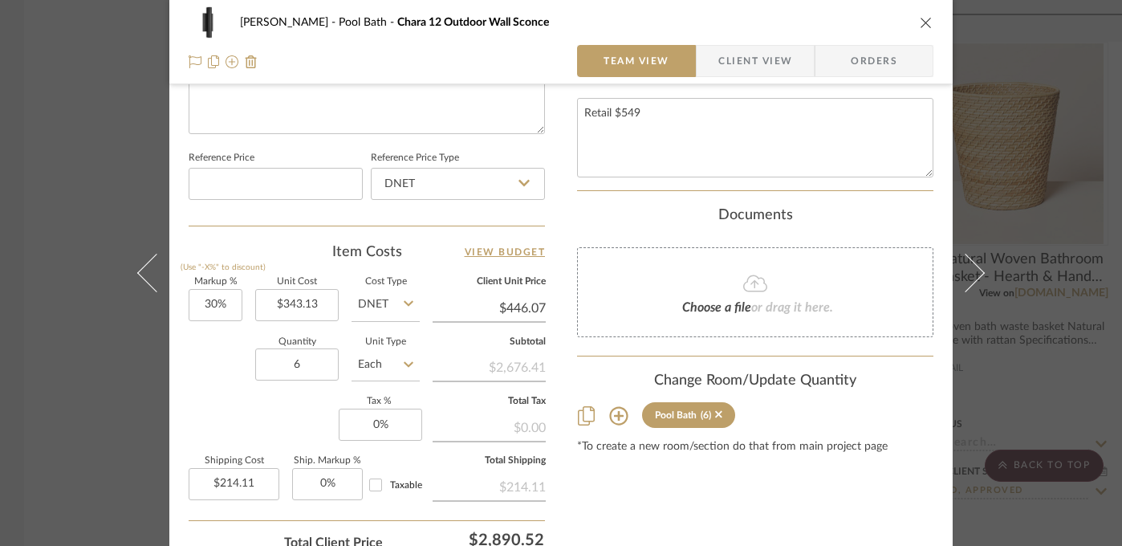
click at [52, 443] on div "[PERSON_NAME] Pool Bath Chara 12 Outdoor Wall Sconce Team View Client View Orde…" at bounding box center [561, 273] width 1122 height 546
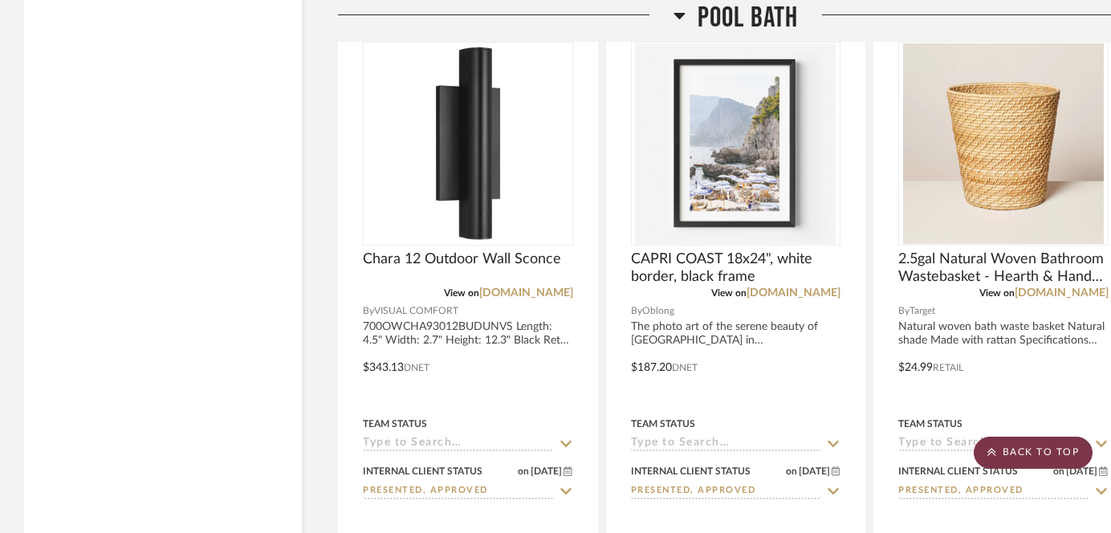
click at [1003, 456] on scroll-to-top-button "BACK TO TOP" at bounding box center [1033, 453] width 119 height 32
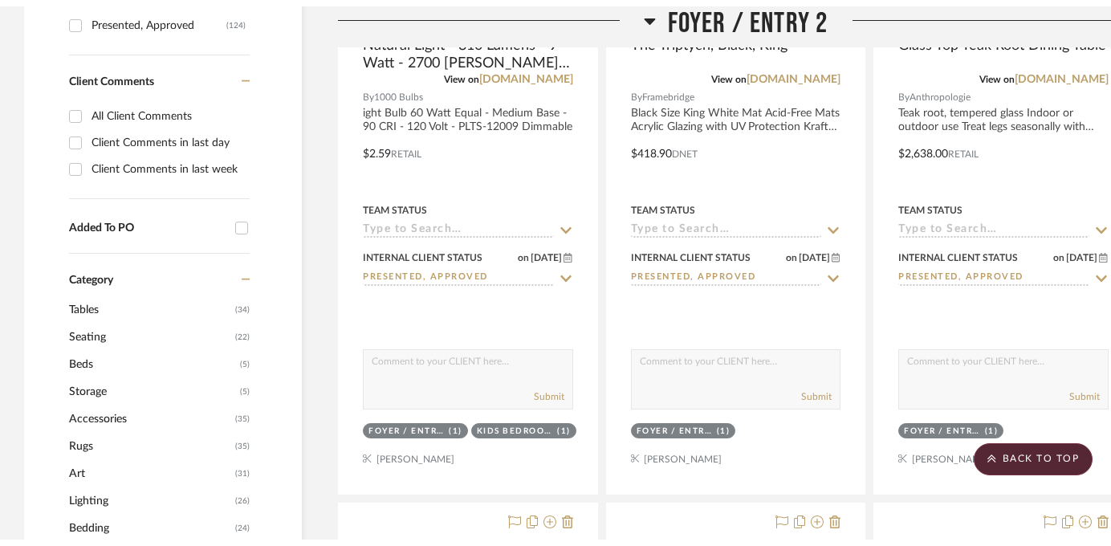
scroll to position [0, 0]
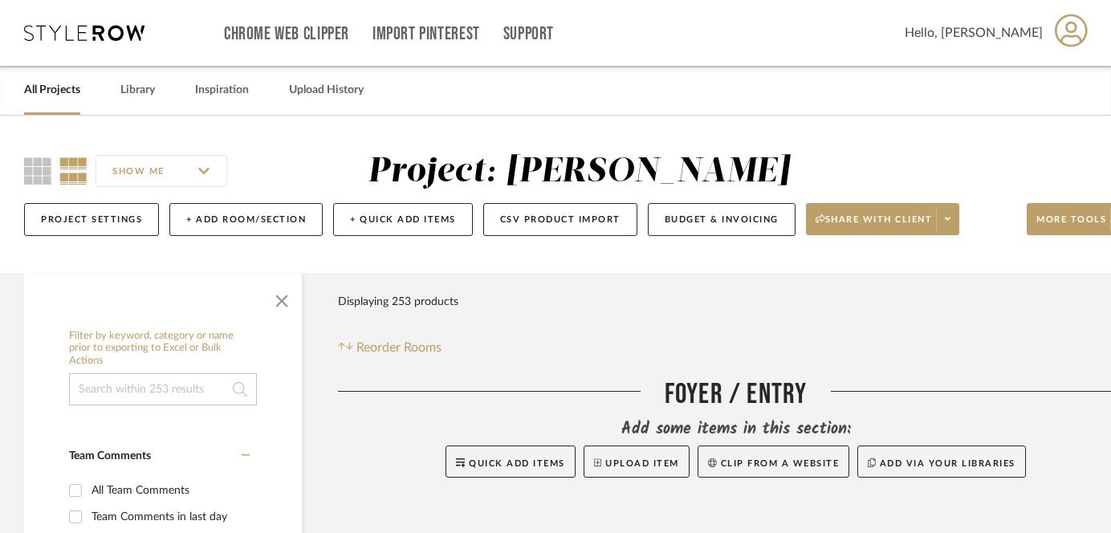
click at [67, 94] on link "All Projects" at bounding box center [52, 90] width 56 height 22
